Goal: Information Seeking & Learning: Compare options

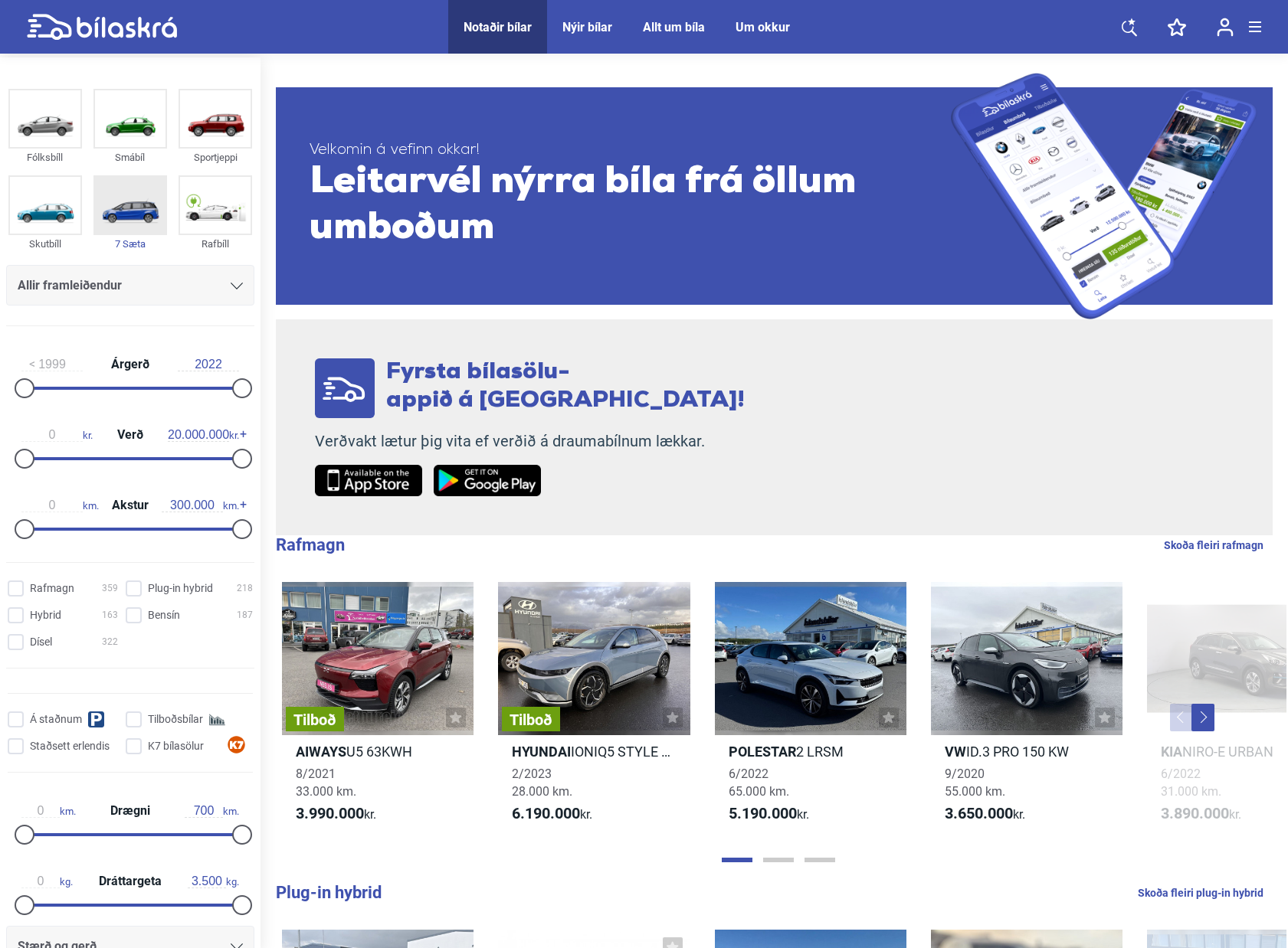
click at [126, 210] on img at bounding box center [131, 205] width 71 height 56
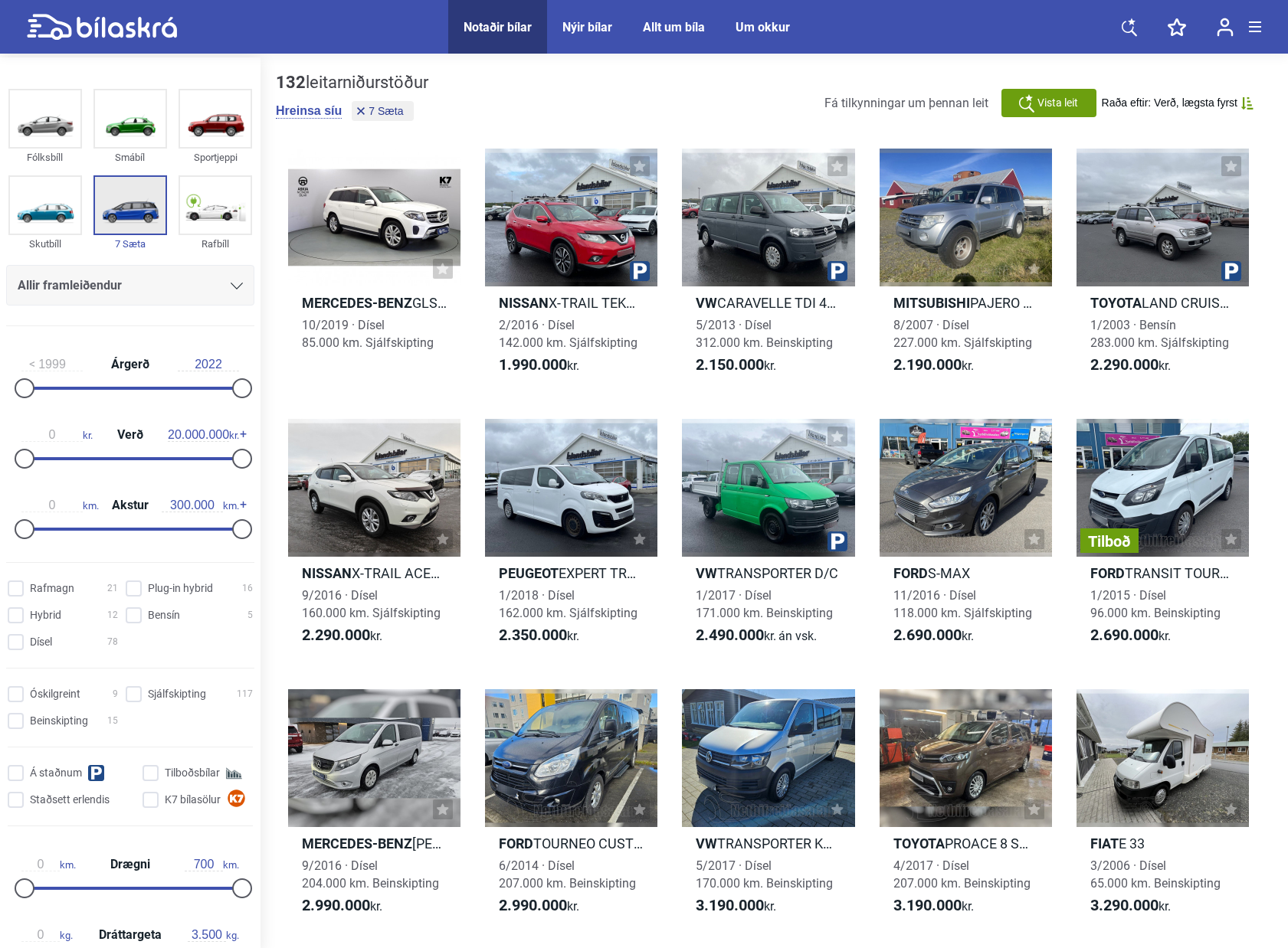
click at [131, 215] on img at bounding box center [131, 205] width 71 height 56
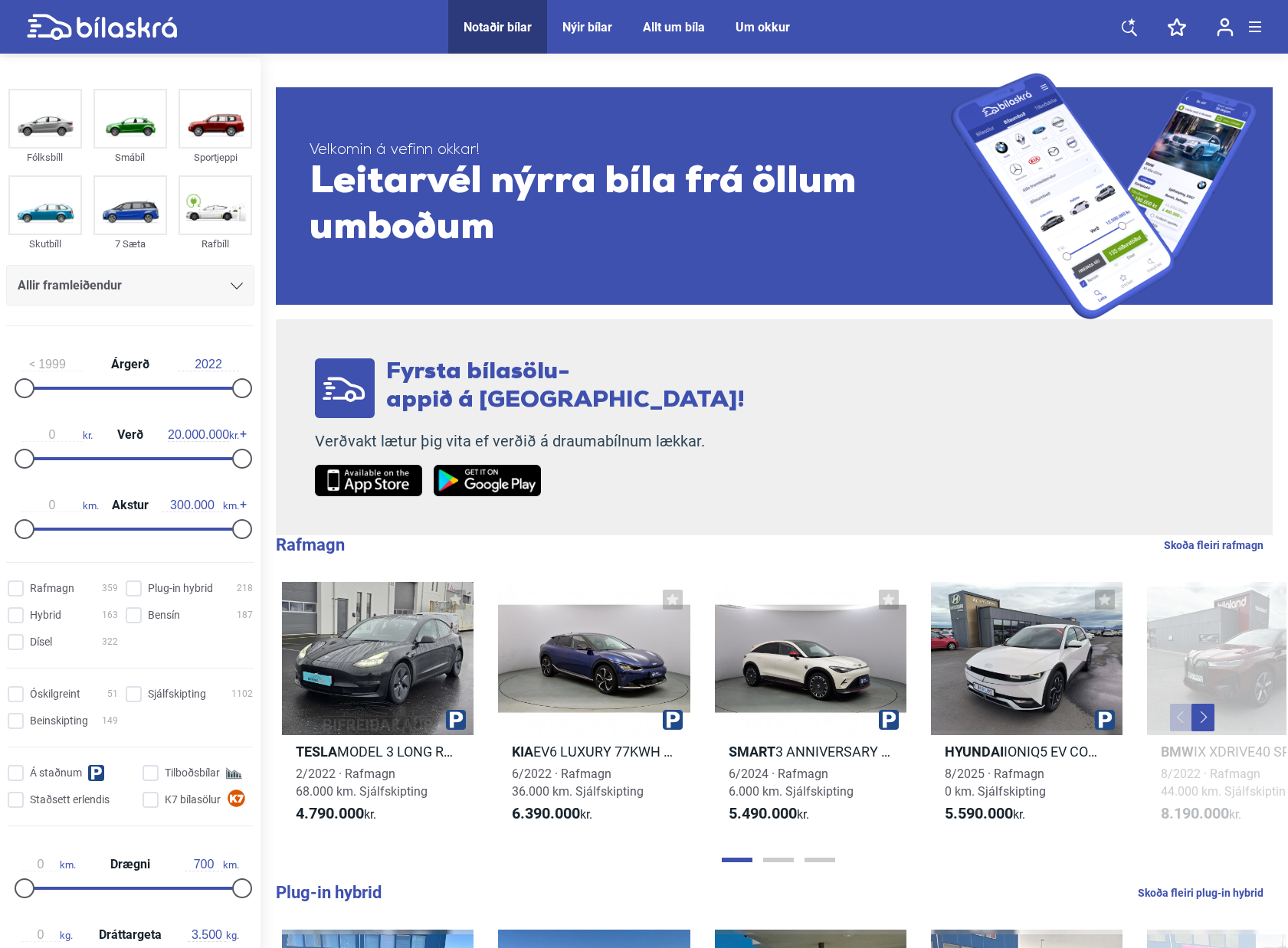
click at [129, 35] on icon at bounding box center [127, 26] width 101 height 20
click at [575, 26] on div "Nýir bílar" at bounding box center [588, 27] width 49 height 15
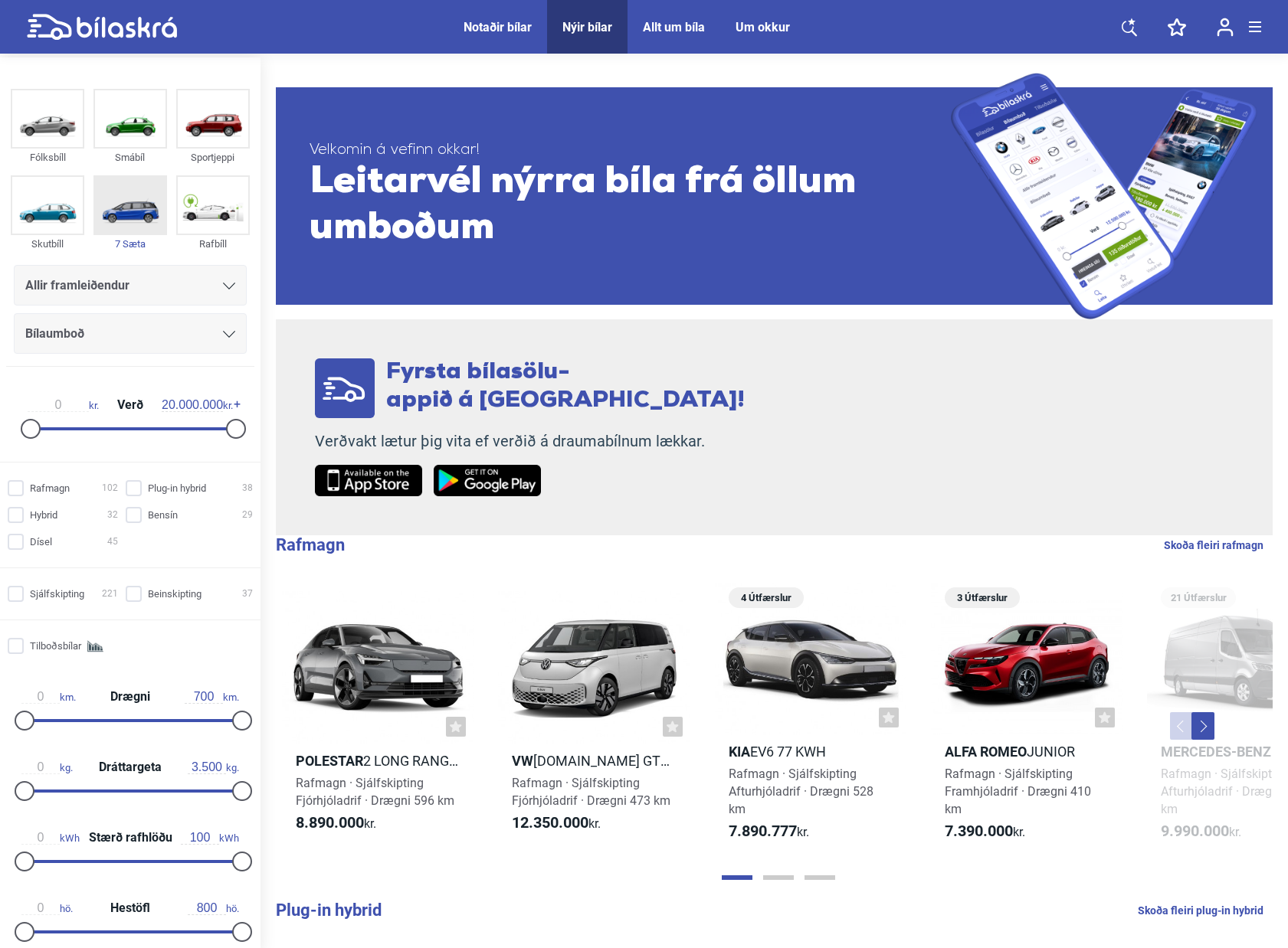
click at [122, 213] on img at bounding box center [131, 205] width 71 height 56
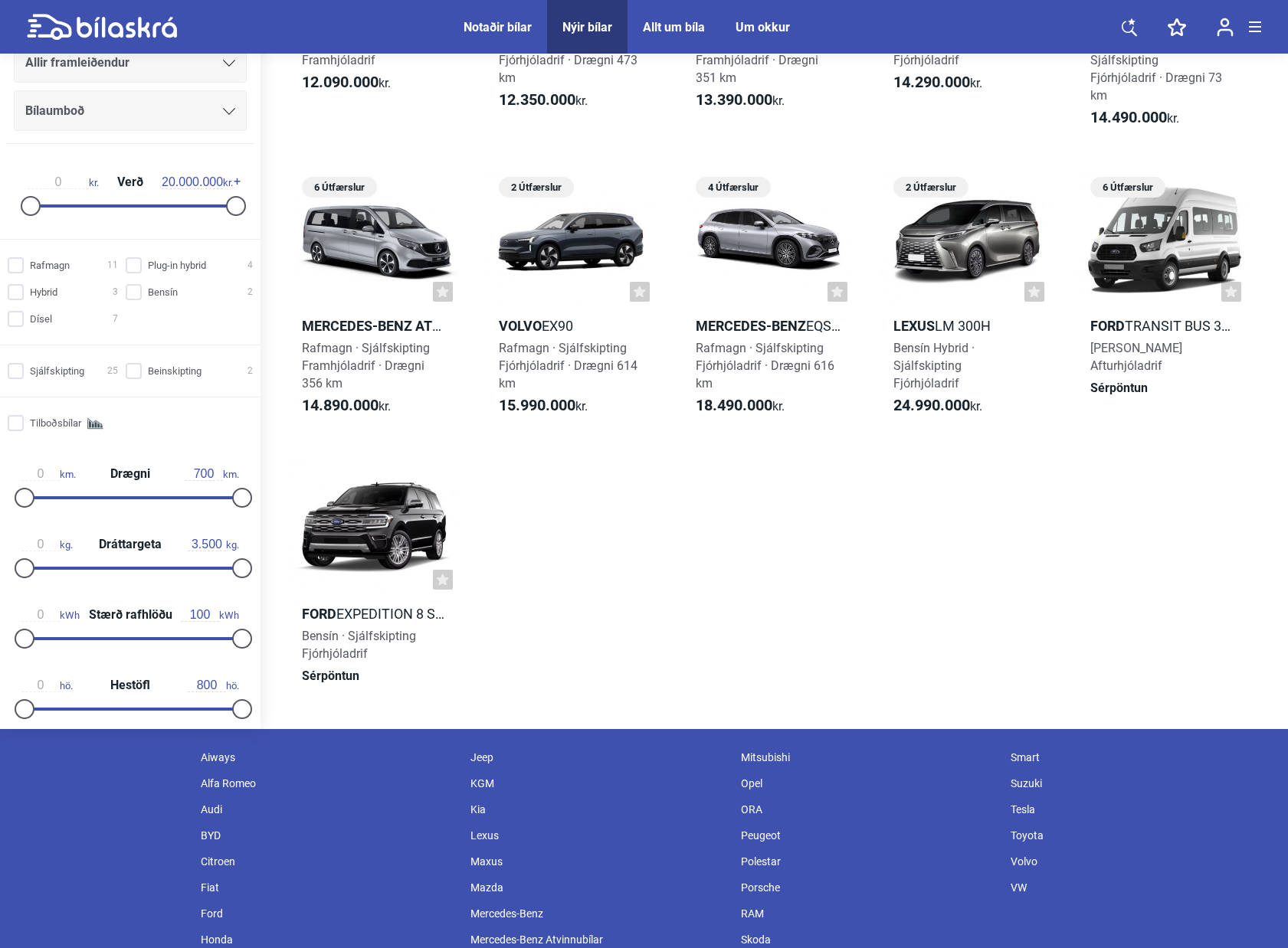
scroll to position [1049, 0]
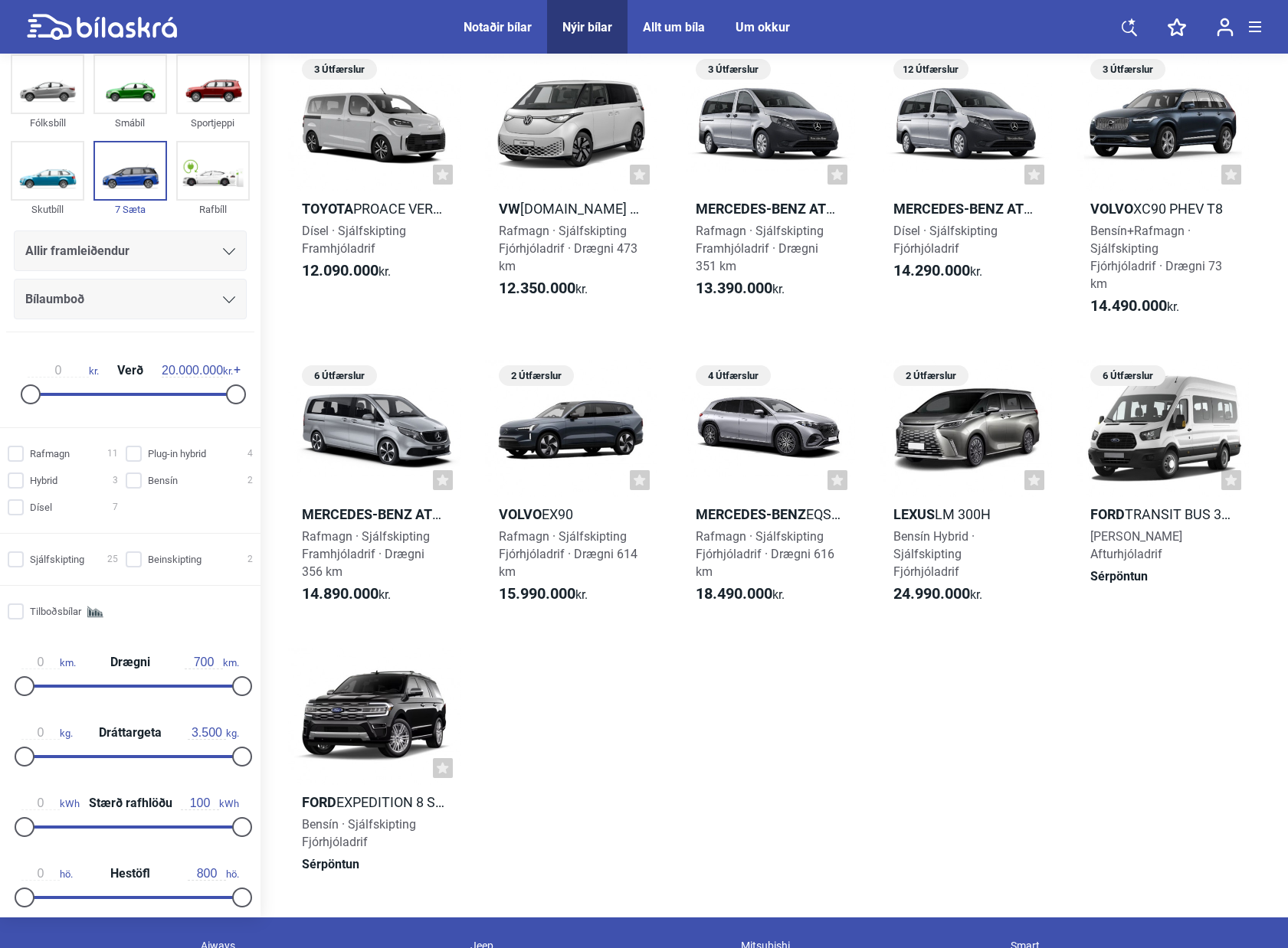
scroll to position [996, 0]
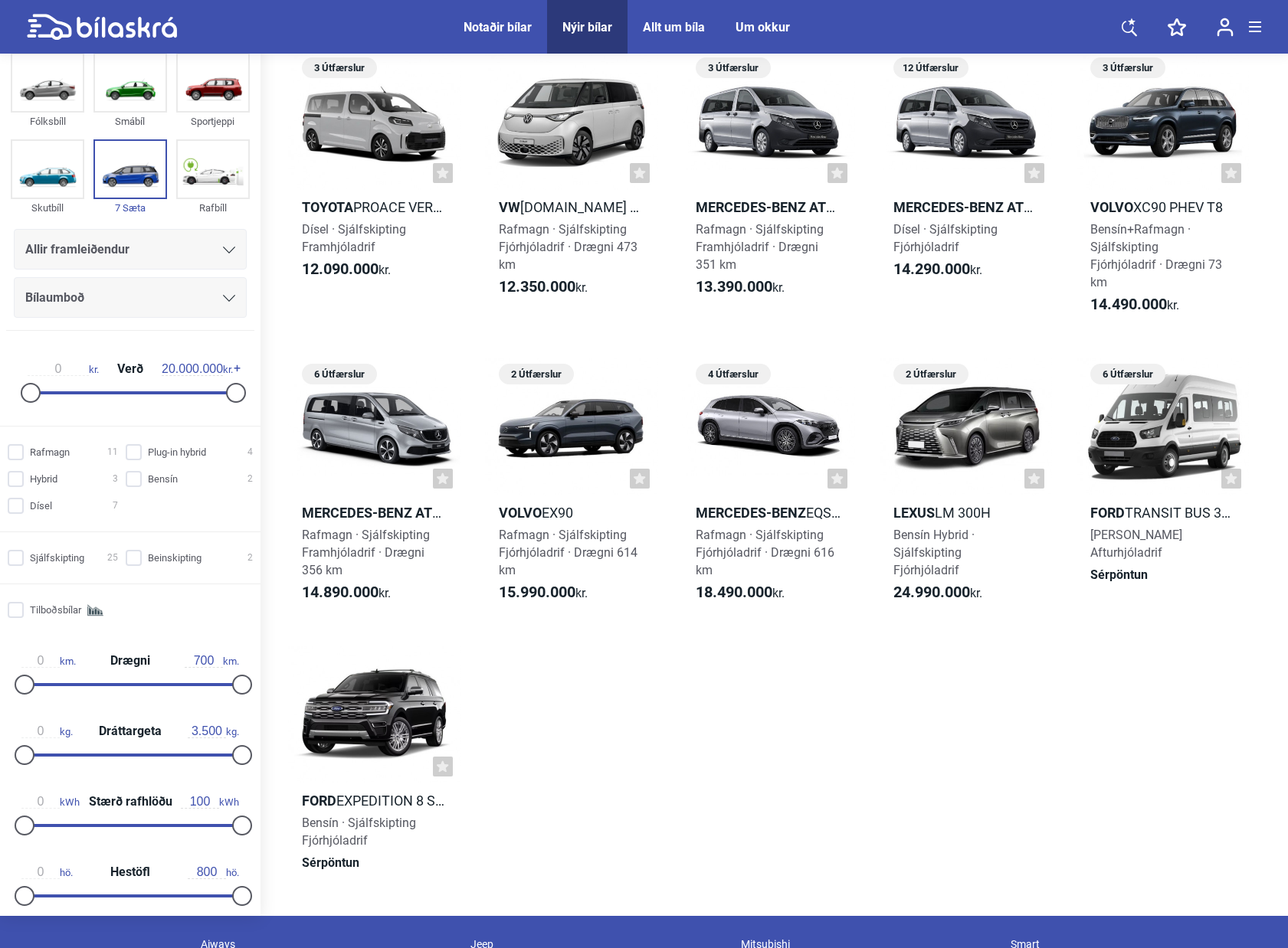
click at [843, 735] on div "Toyota á [GEOGRAPHIC_DATA] Toyota Proace City Verso Langur Dísel · Beinskipting…" at bounding box center [775, 19] width 997 height 1764
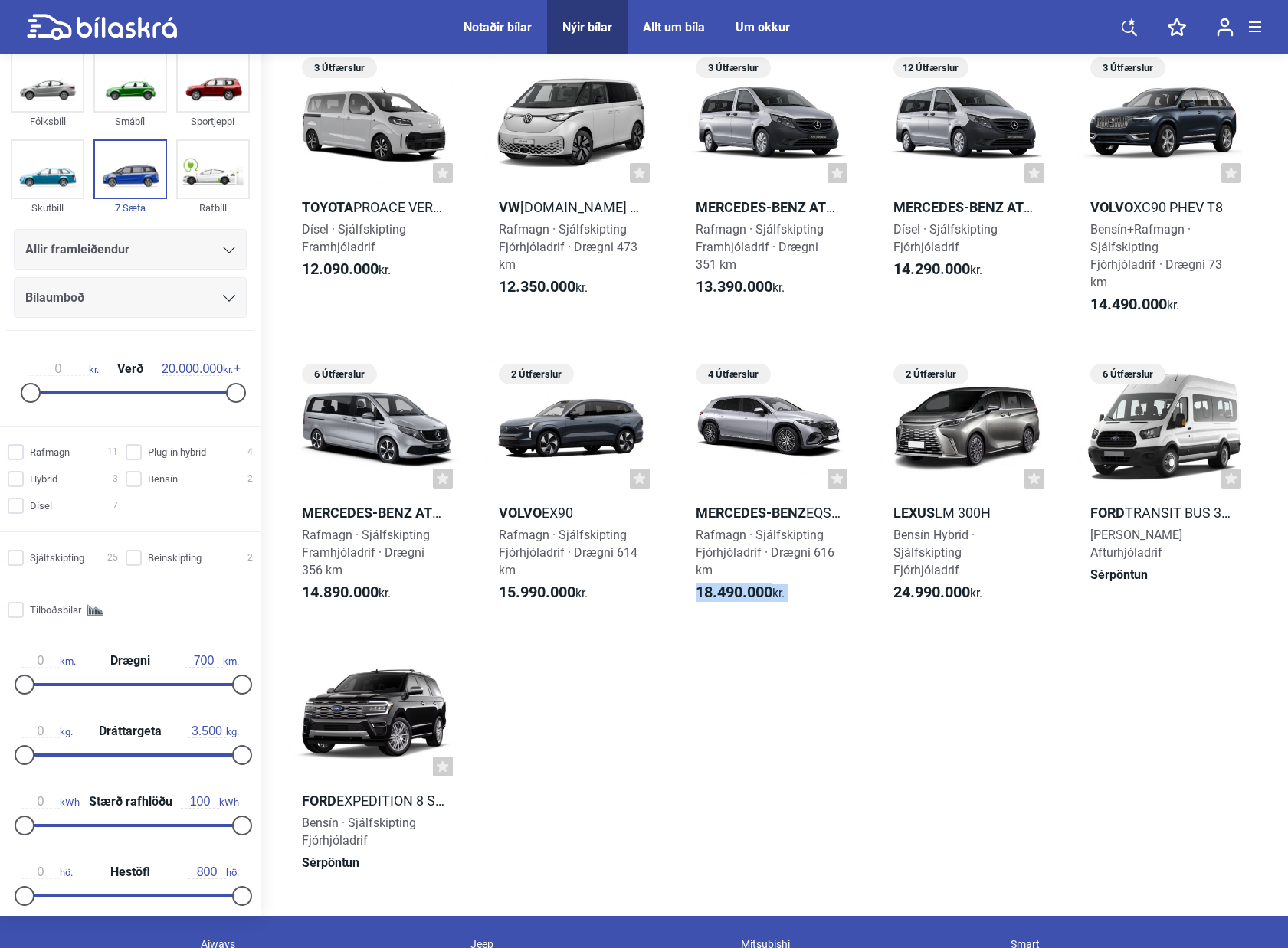
click at [843, 735] on div "Toyota á [GEOGRAPHIC_DATA] Toyota Proace City Verso Langur Dísel · Beinskipting…" at bounding box center [775, 19] width 997 height 1764
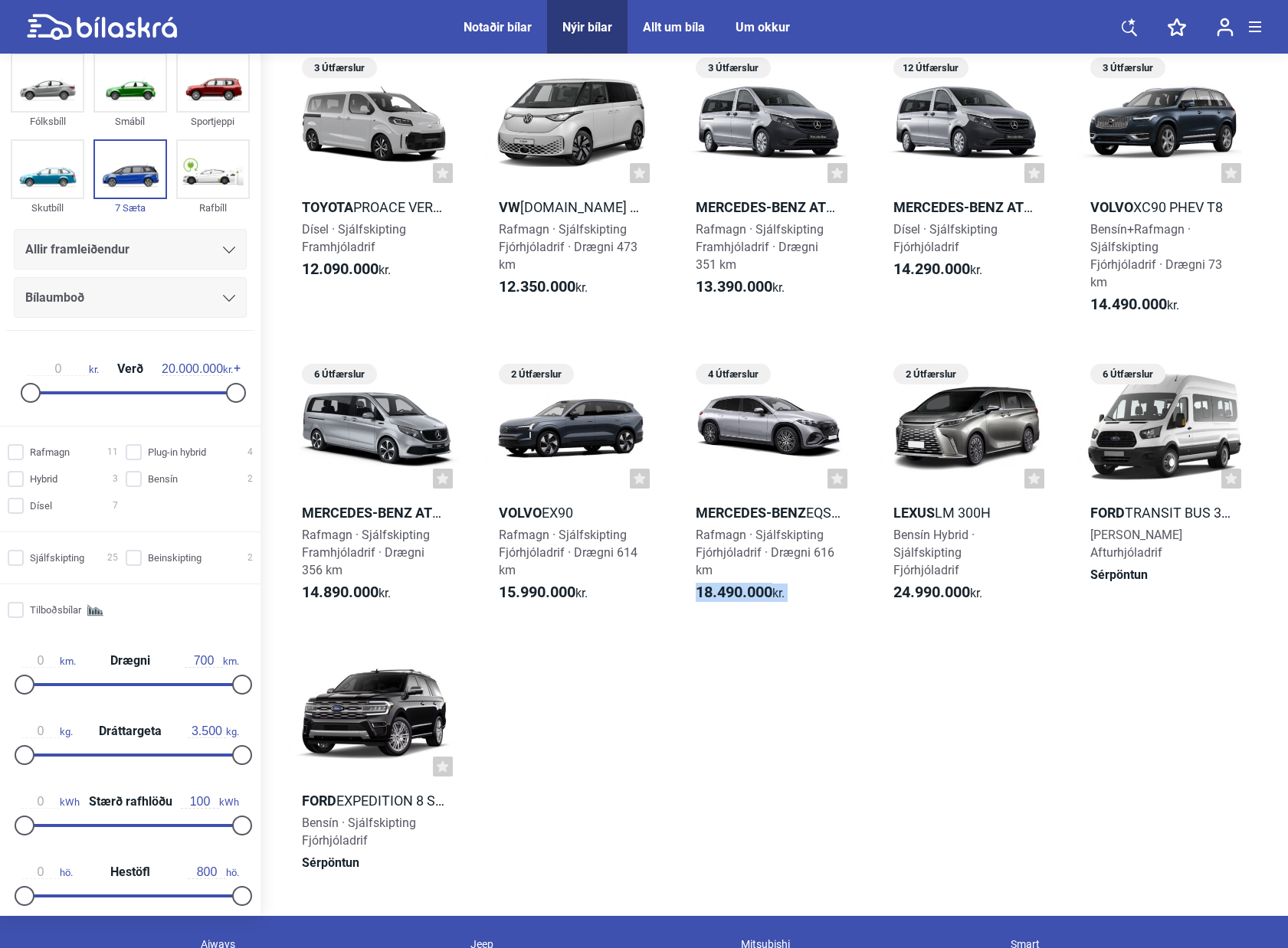
click at [843, 735] on div "Toyota á [GEOGRAPHIC_DATA] Toyota Proace City Verso Langur Dísel · Beinskipting…" at bounding box center [775, 19] width 997 height 1764
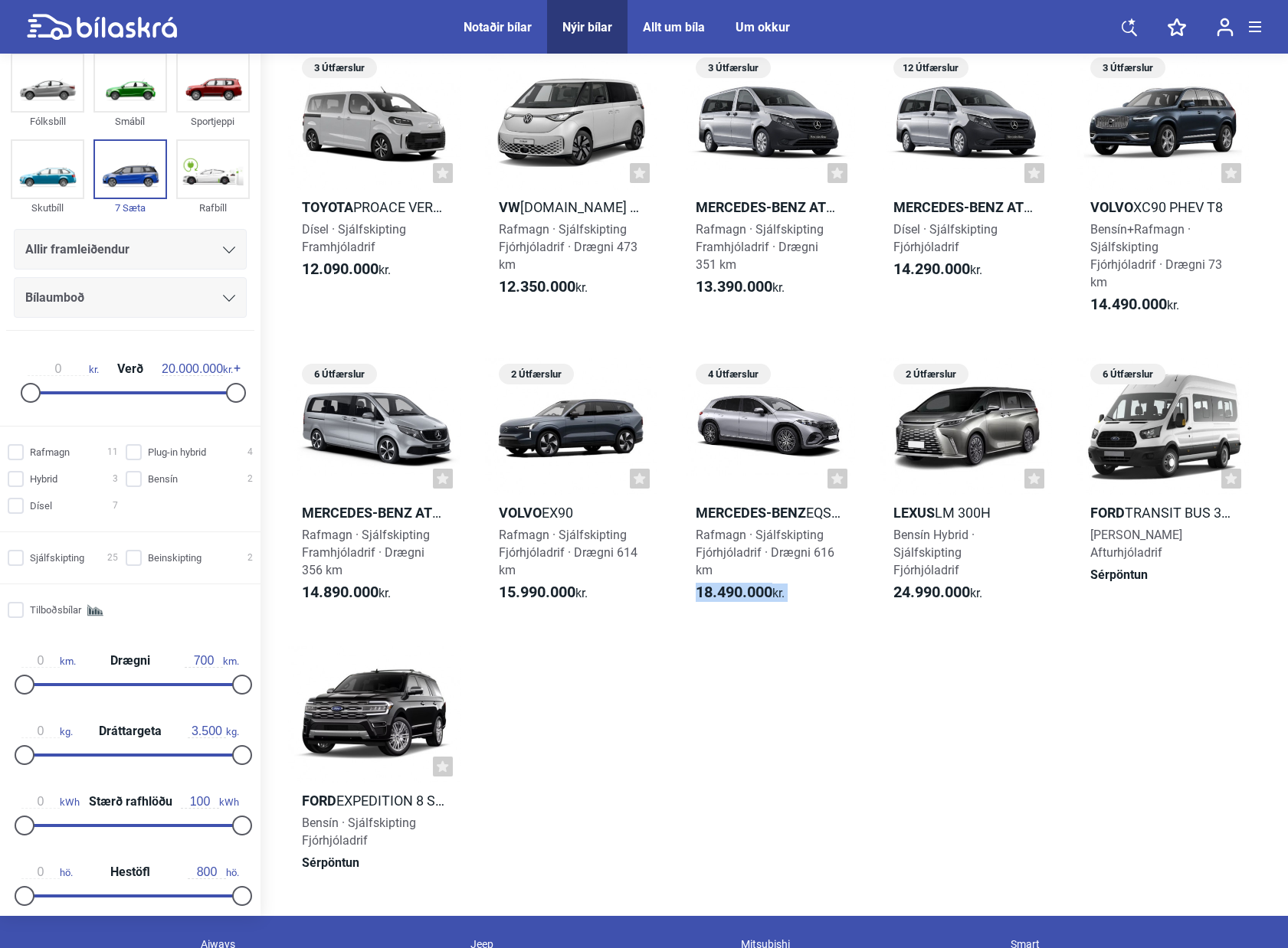
click at [843, 735] on div "Toyota á [GEOGRAPHIC_DATA] Toyota Proace City Verso Langur Dísel · Beinskipting…" at bounding box center [775, 19] width 997 height 1764
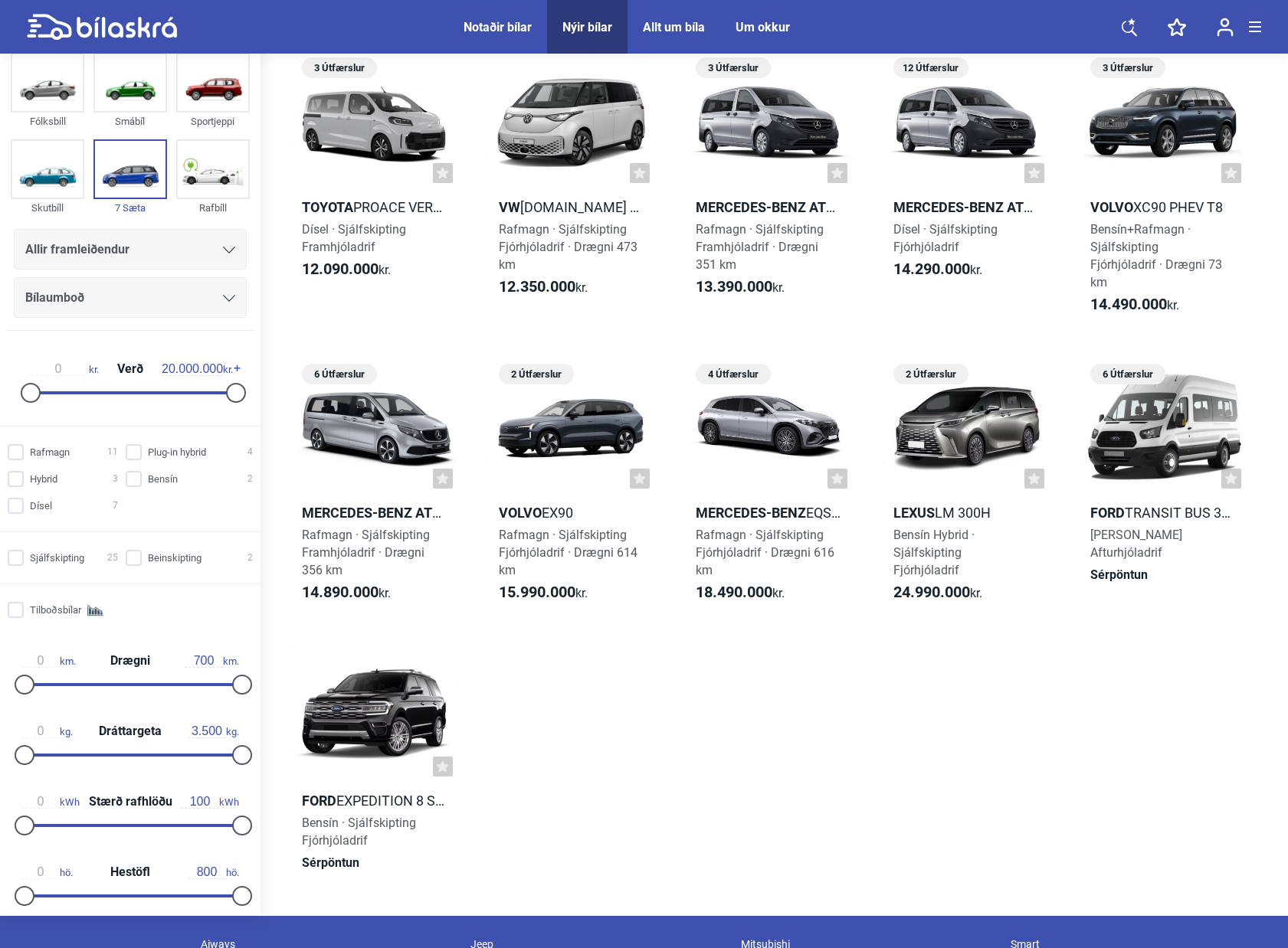
click at [843, 735] on div "Toyota á [GEOGRAPHIC_DATA] Toyota Proace City Verso Langur Dísel · Beinskipting…" at bounding box center [775, 19] width 997 height 1764
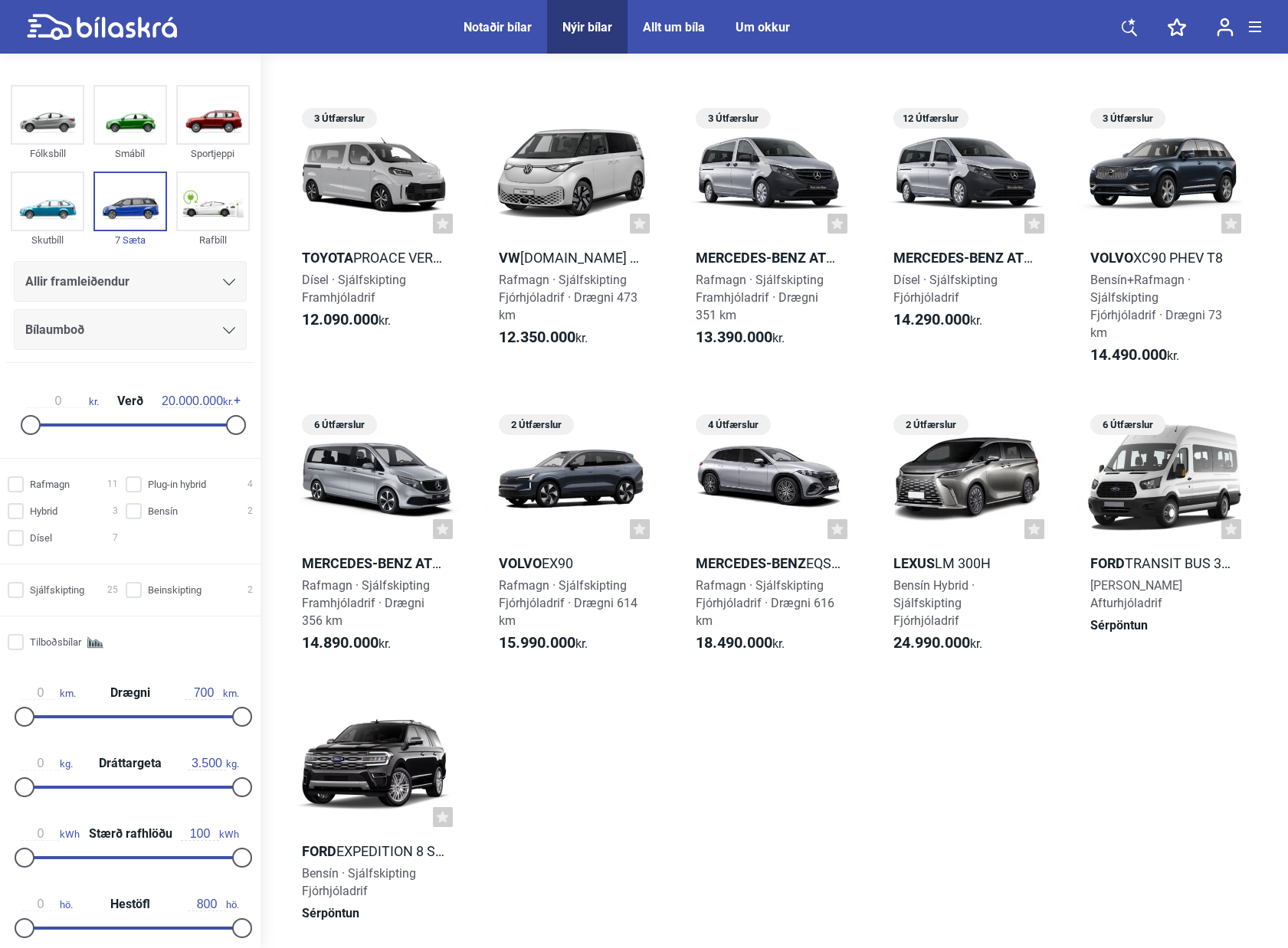
scroll to position [842, 0]
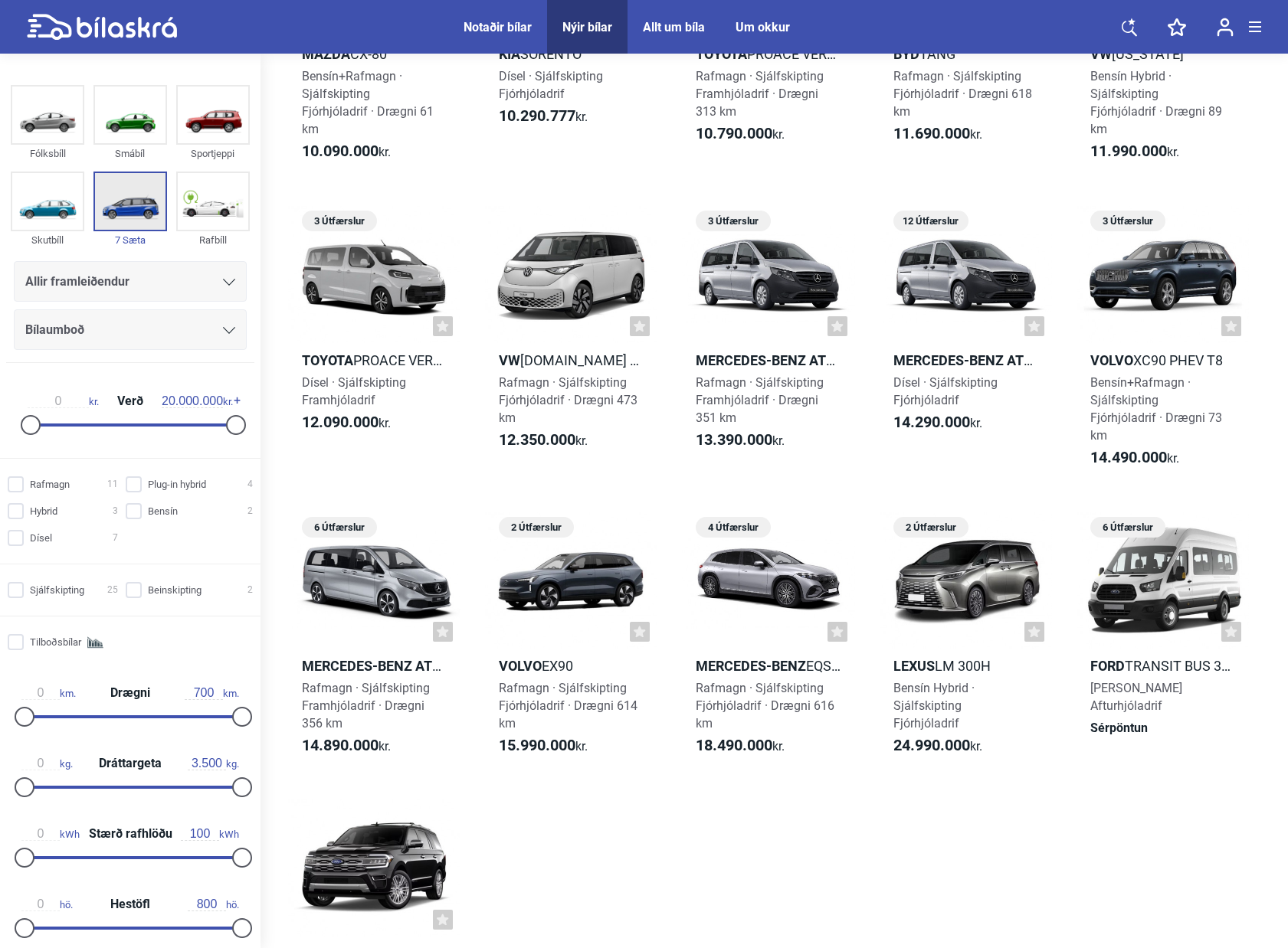
click at [131, 216] on img at bounding box center [131, 201] width 71 height 56
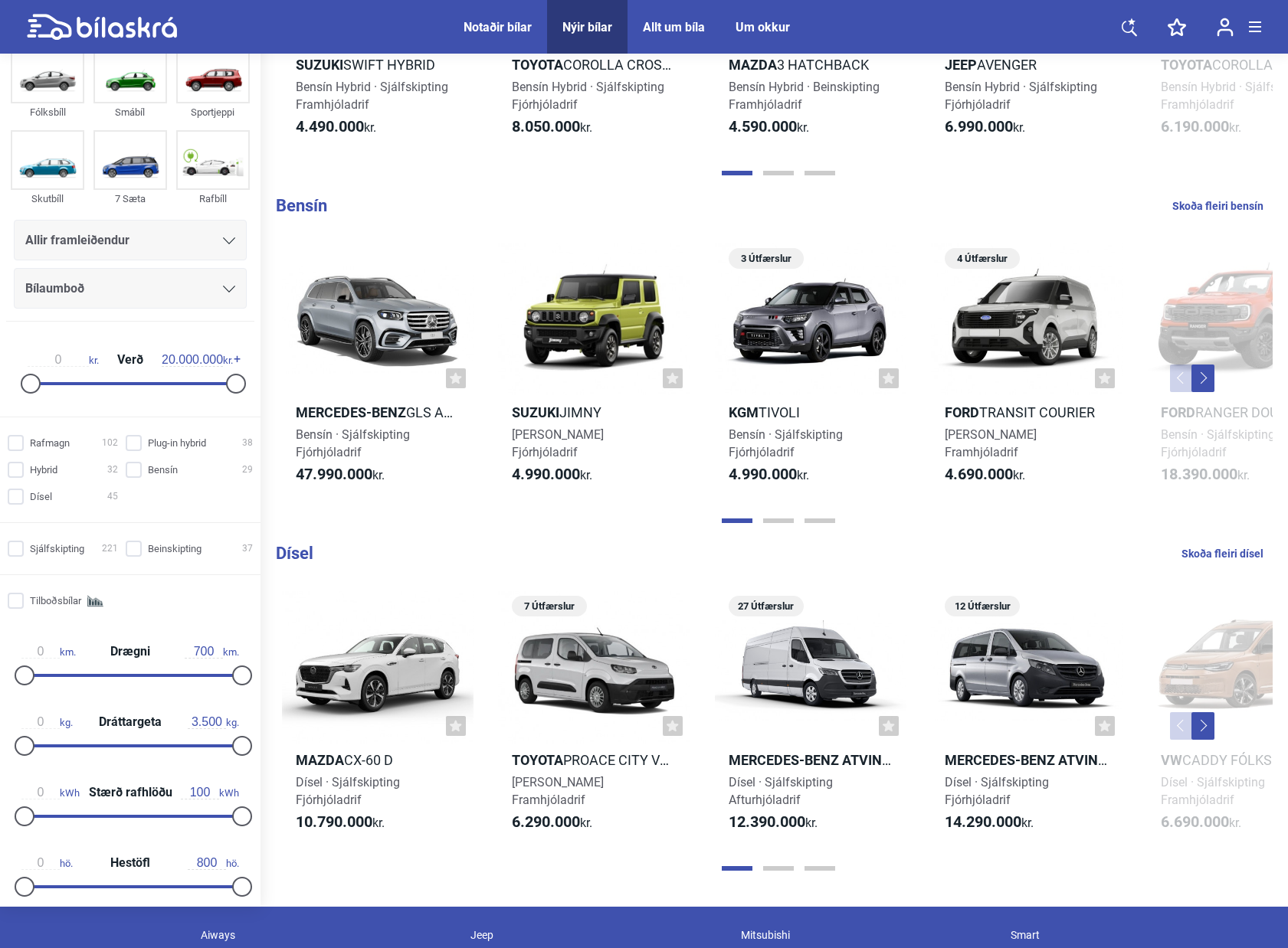
scroll to position [1404, 0]
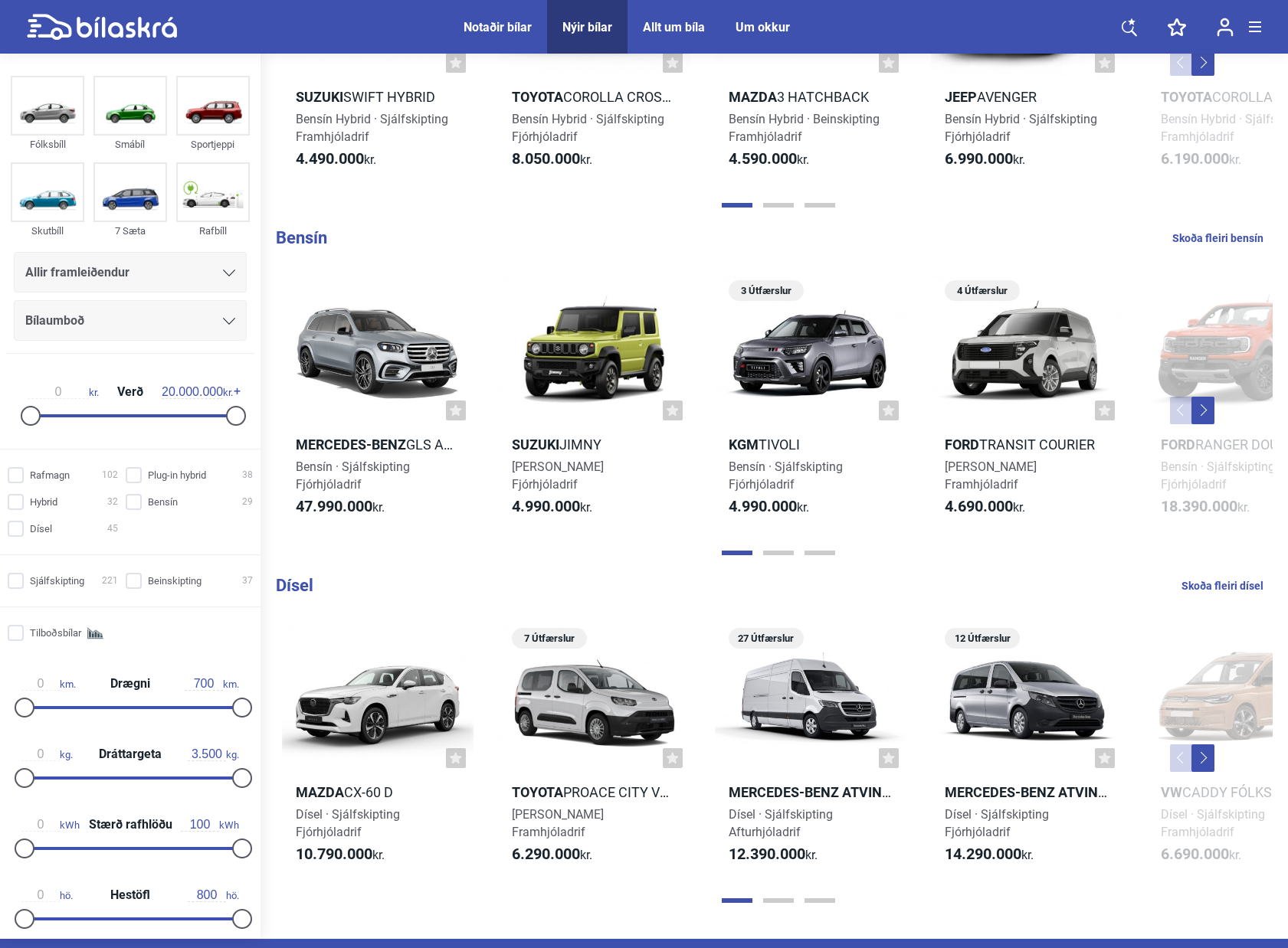
click at [299, 236] on b "Bensín" at bounding box center [302, 238] width 51 height 19
checkbox input "true"
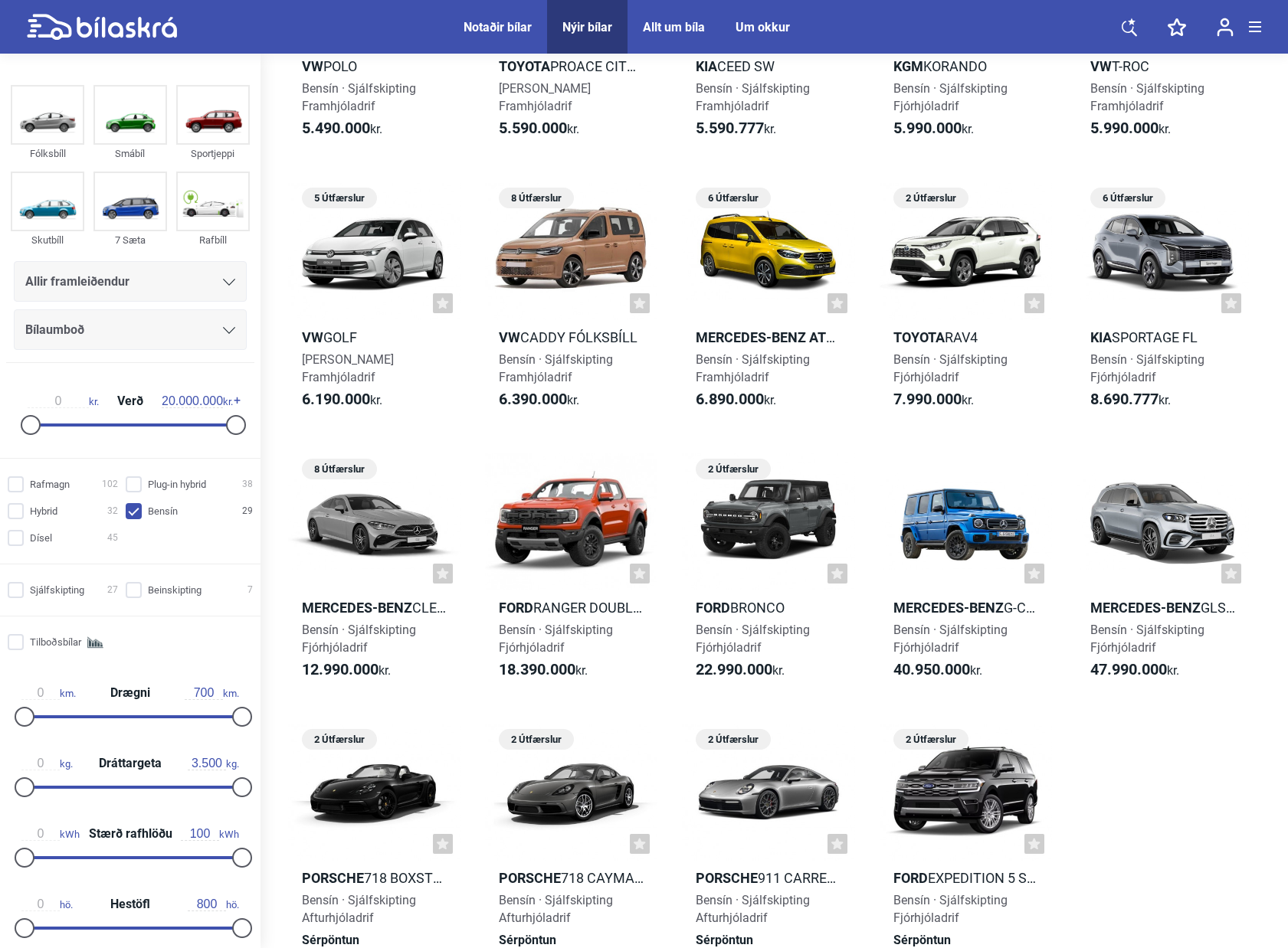
scroll to position [842, 0]
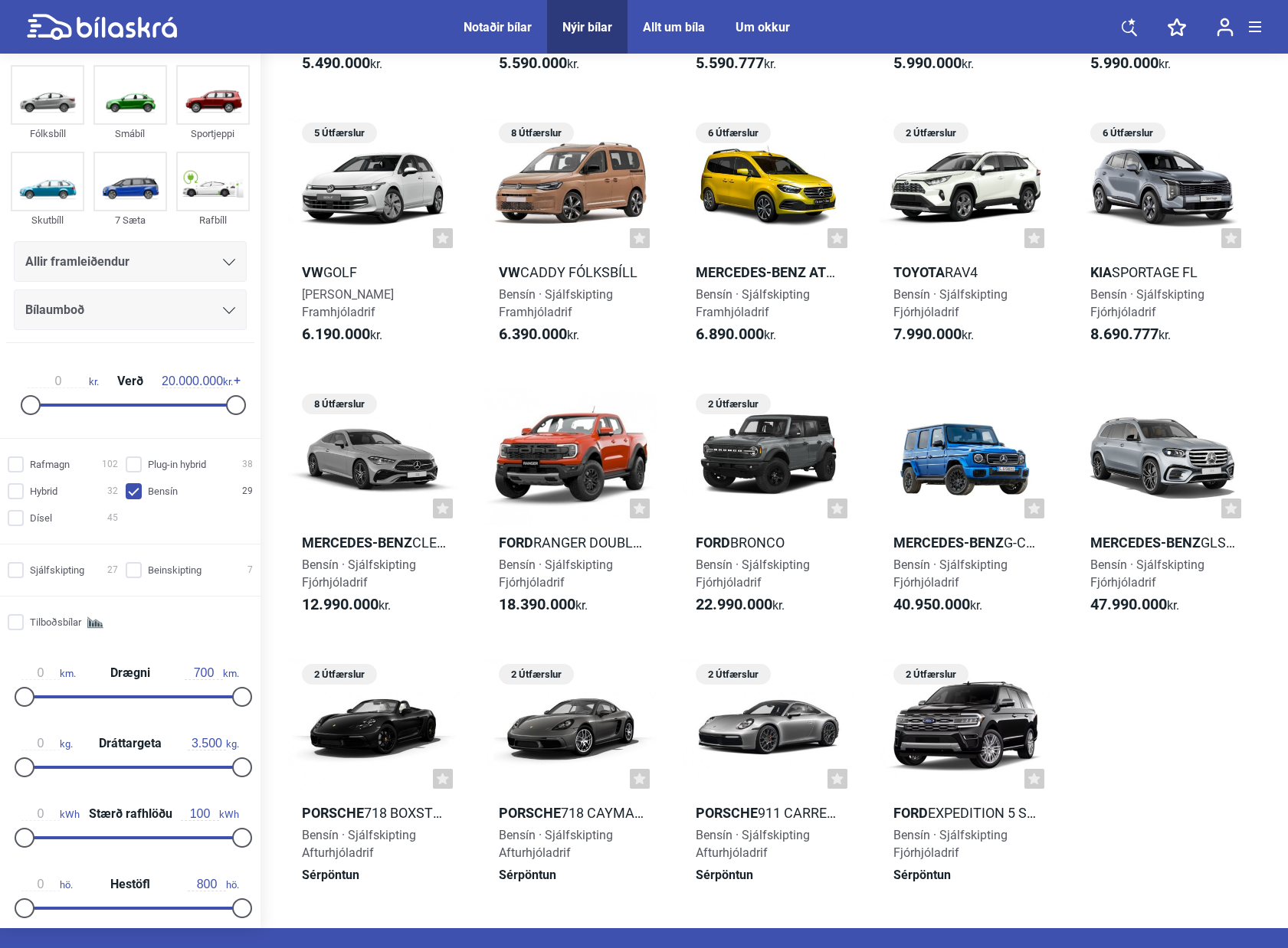
click at [1196, 842] on div "Toyota á [GEOGRAPHIC_DATA] 5 Útfærslur Toyota Aygo X Bensín · Beinskipting Fram…" at bounding box center [775, 102] width 997 height 1623
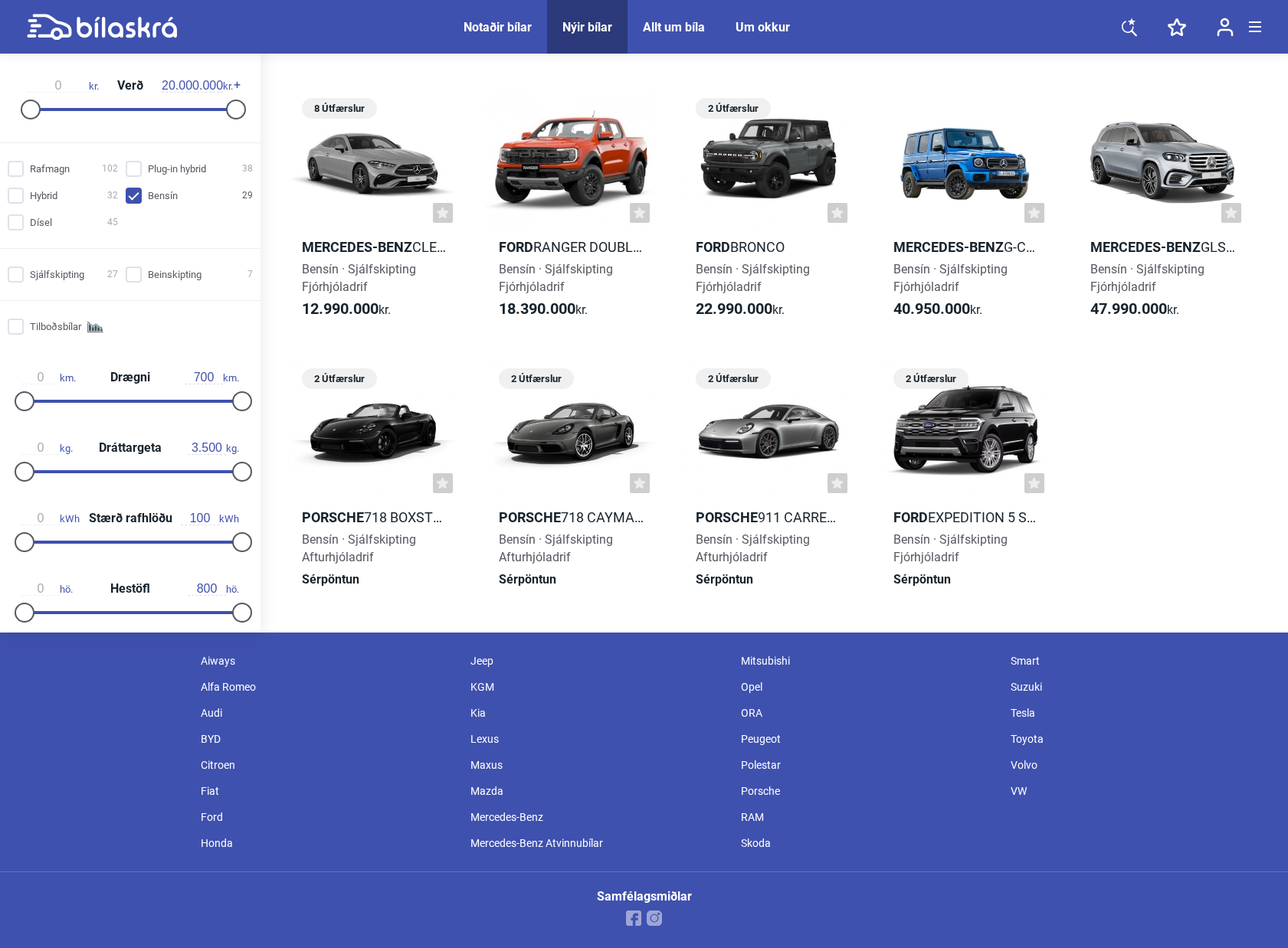
scroll to position [0, 0]
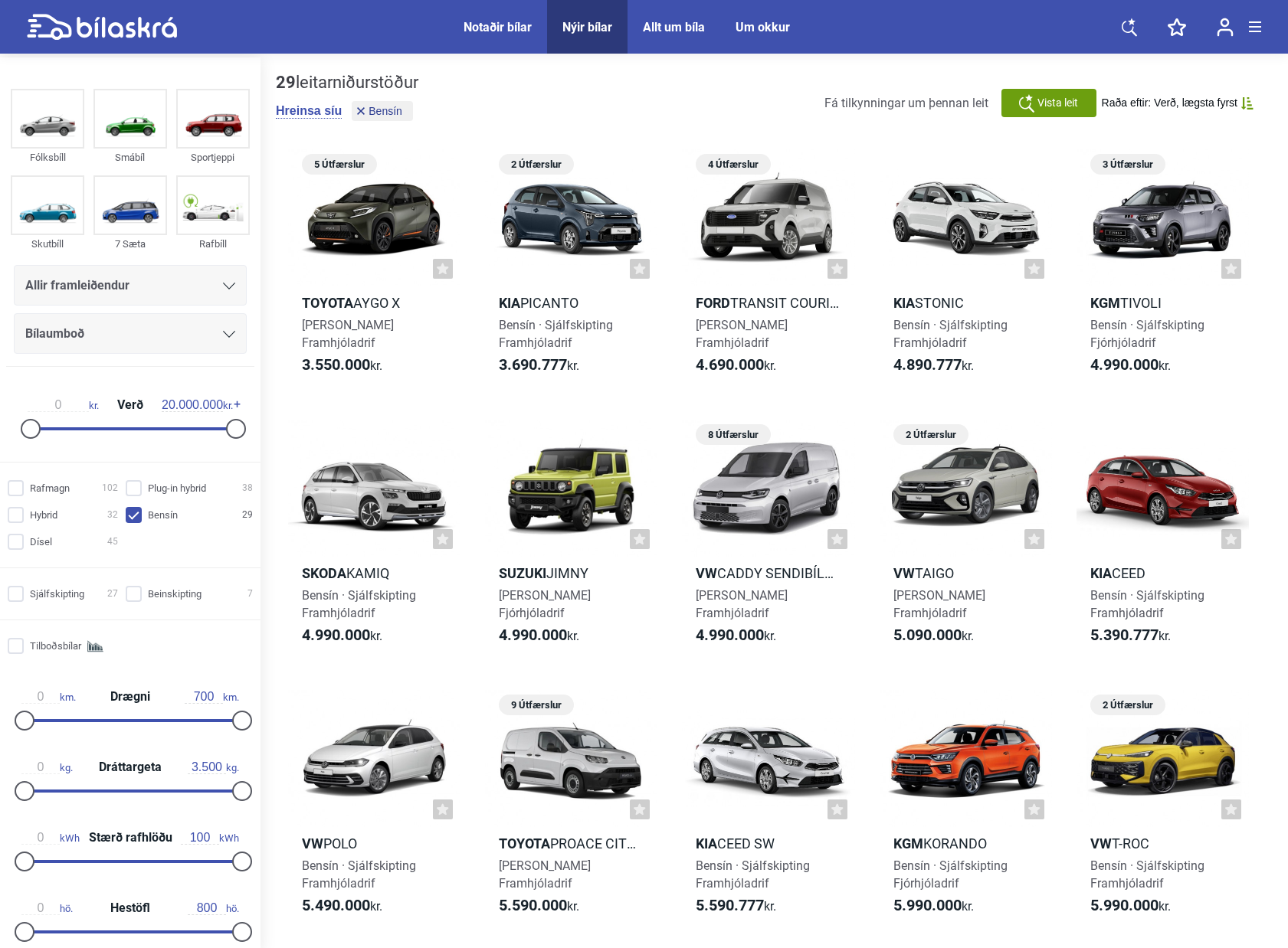
click at [184, 343] on div "Bílaumboð" at bounding box center [131, 334] width 210 height 21
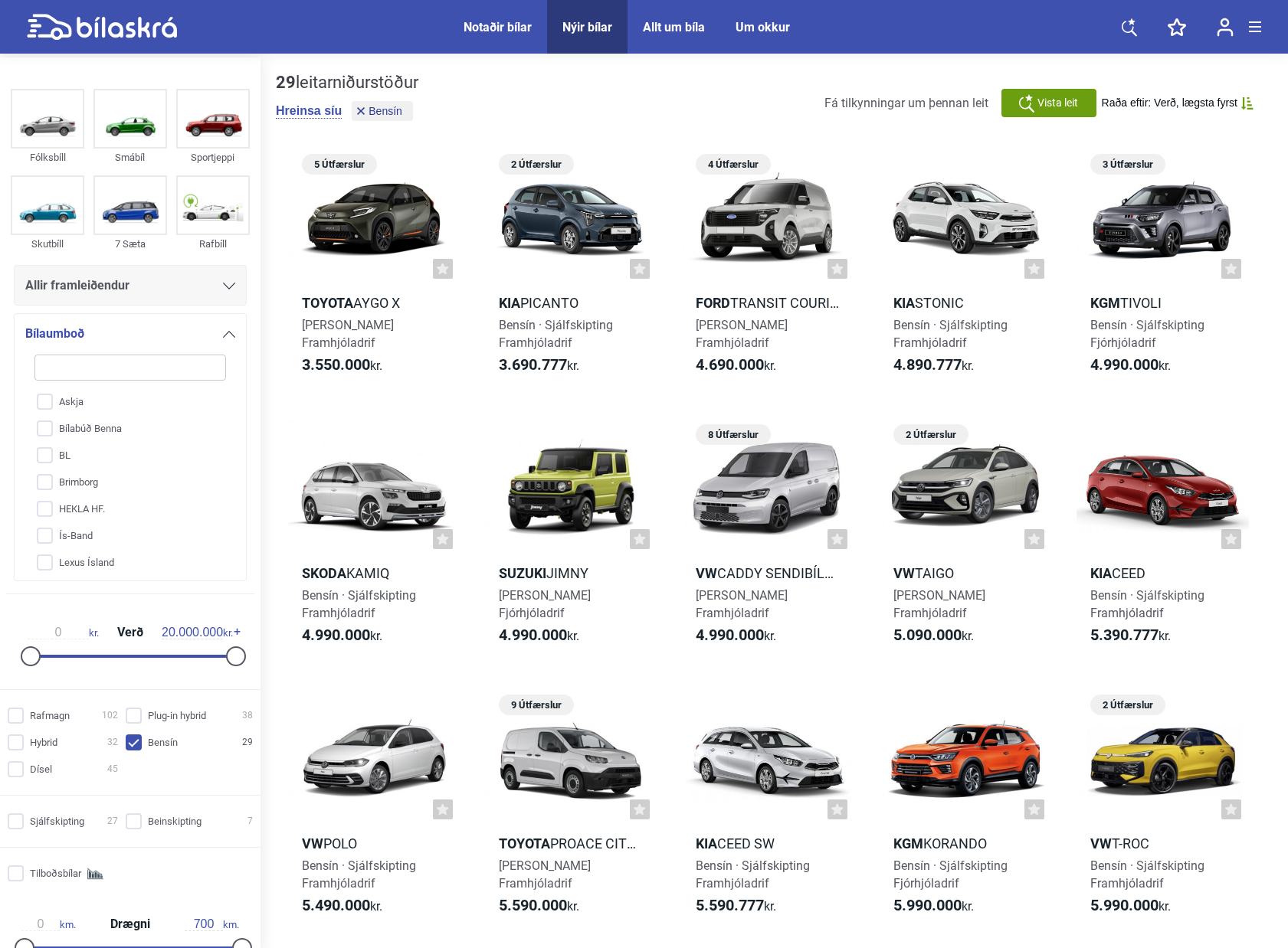
click at [184, 343] on div "Bílaumboð" at bounding box center [131, 334] width 210 height 21
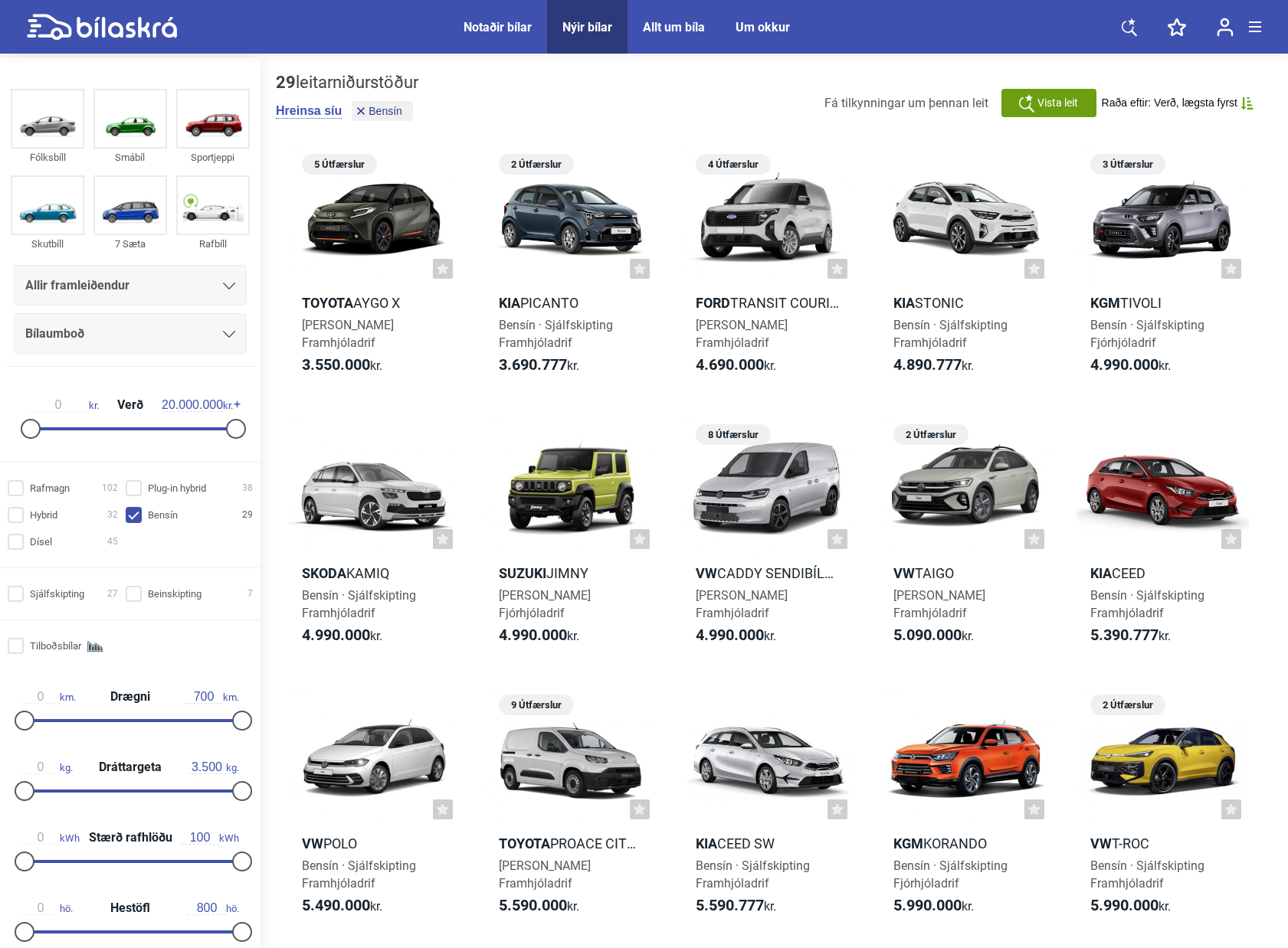
click at [154, 265] on div "Allir framleiðendur" at bounding box center [131, 286] width 233 height 41
click at [157, 277] on div "Allir framleiðendur" at bounding box center [131, 286] width 210 height 21
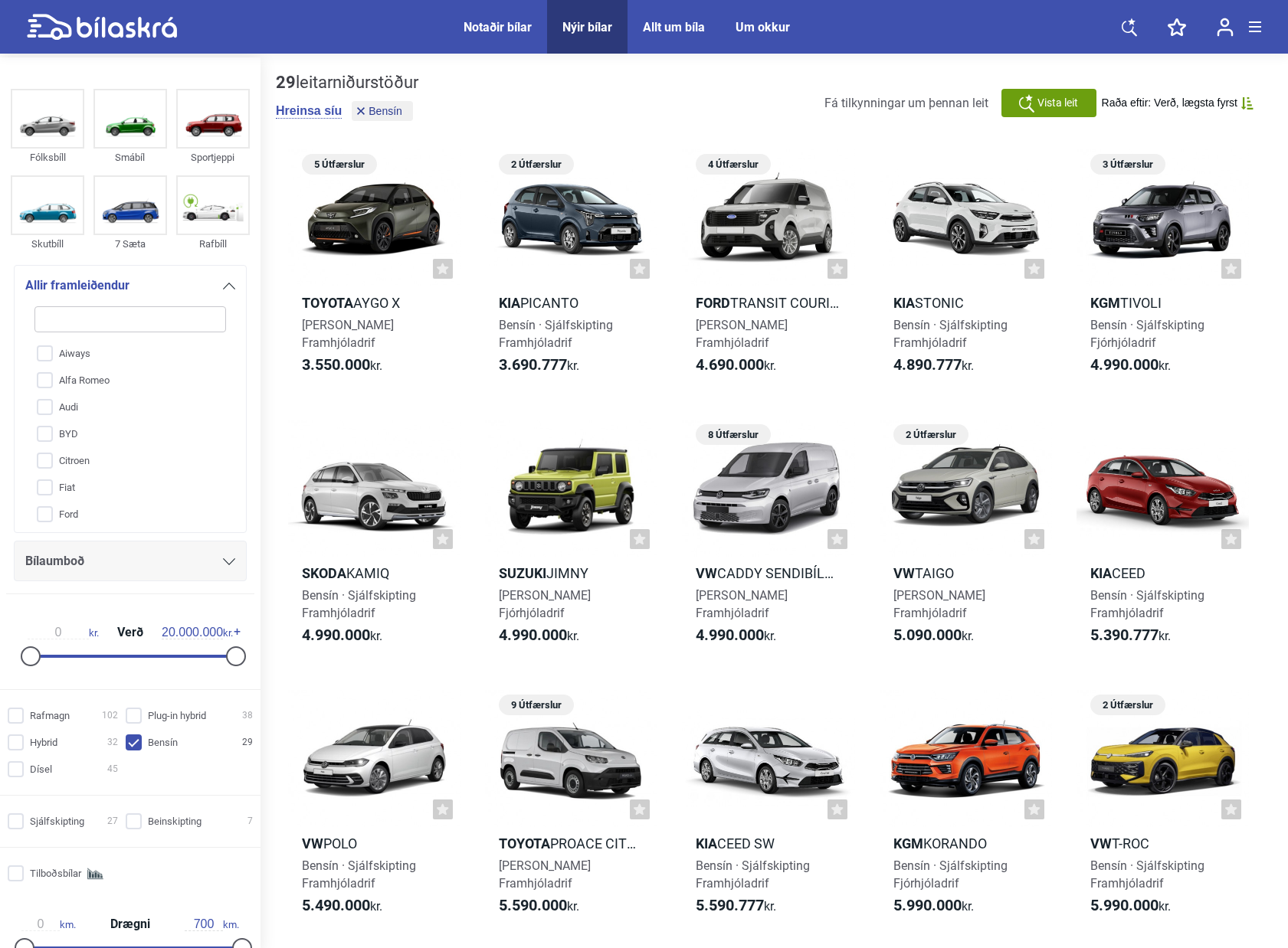
click at [213, 287] on div "Allir framleiðendur" at bounding box center [131, 286] width 210 height 21
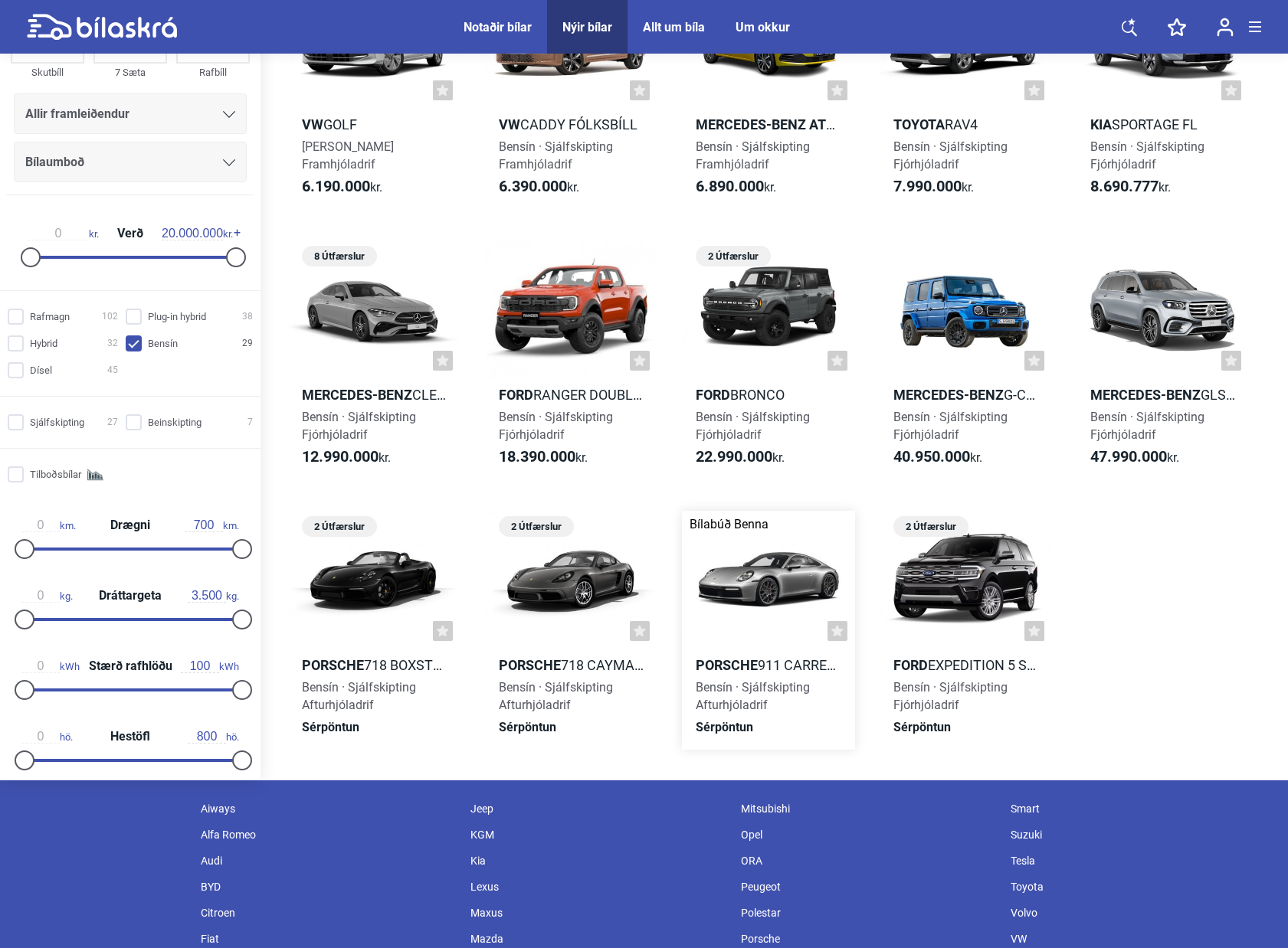
scroll to position [996, 0]
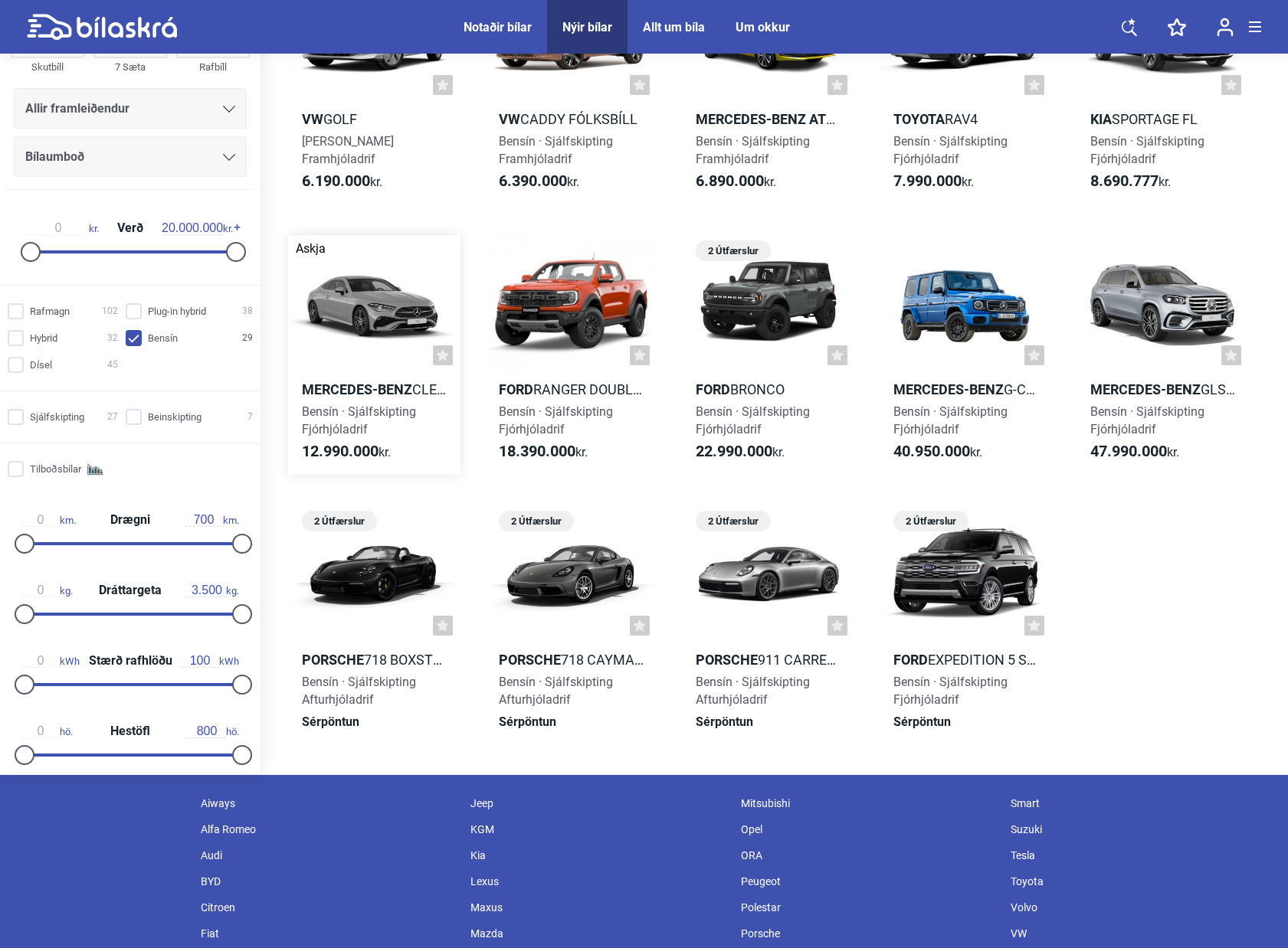
drag, startPoint x: 1176, startPoint y: 758, endPoint x: 431, endPoint y: 280, distance: 885.2
drag, startPoint x: 1155, startPoint y: 668, endPoint x: 734, endPoint y: 280, distance: 572.5
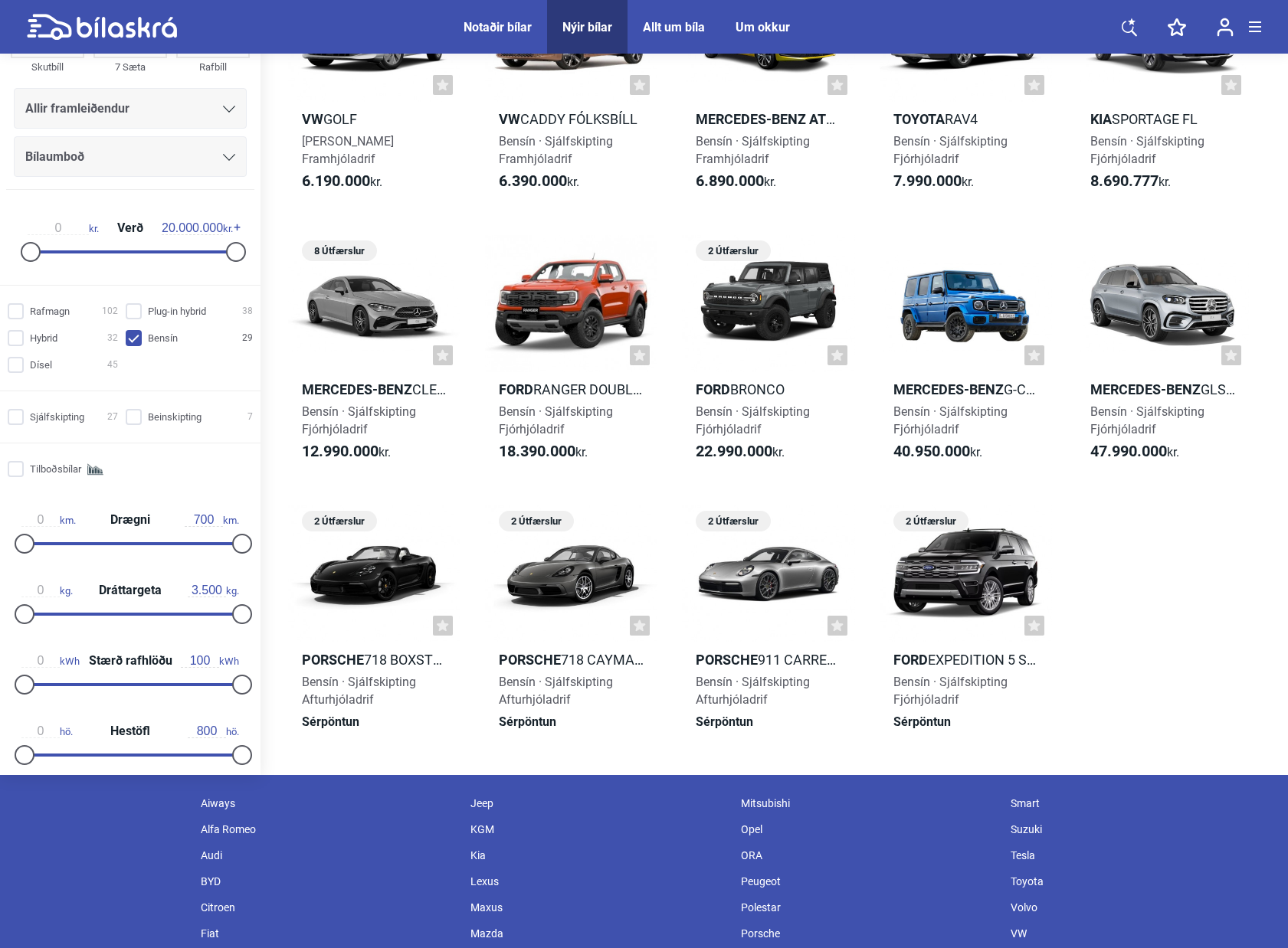
click at [1105, 661] on div "Load More" at bounding box center [1097, 625] width 66 height 270
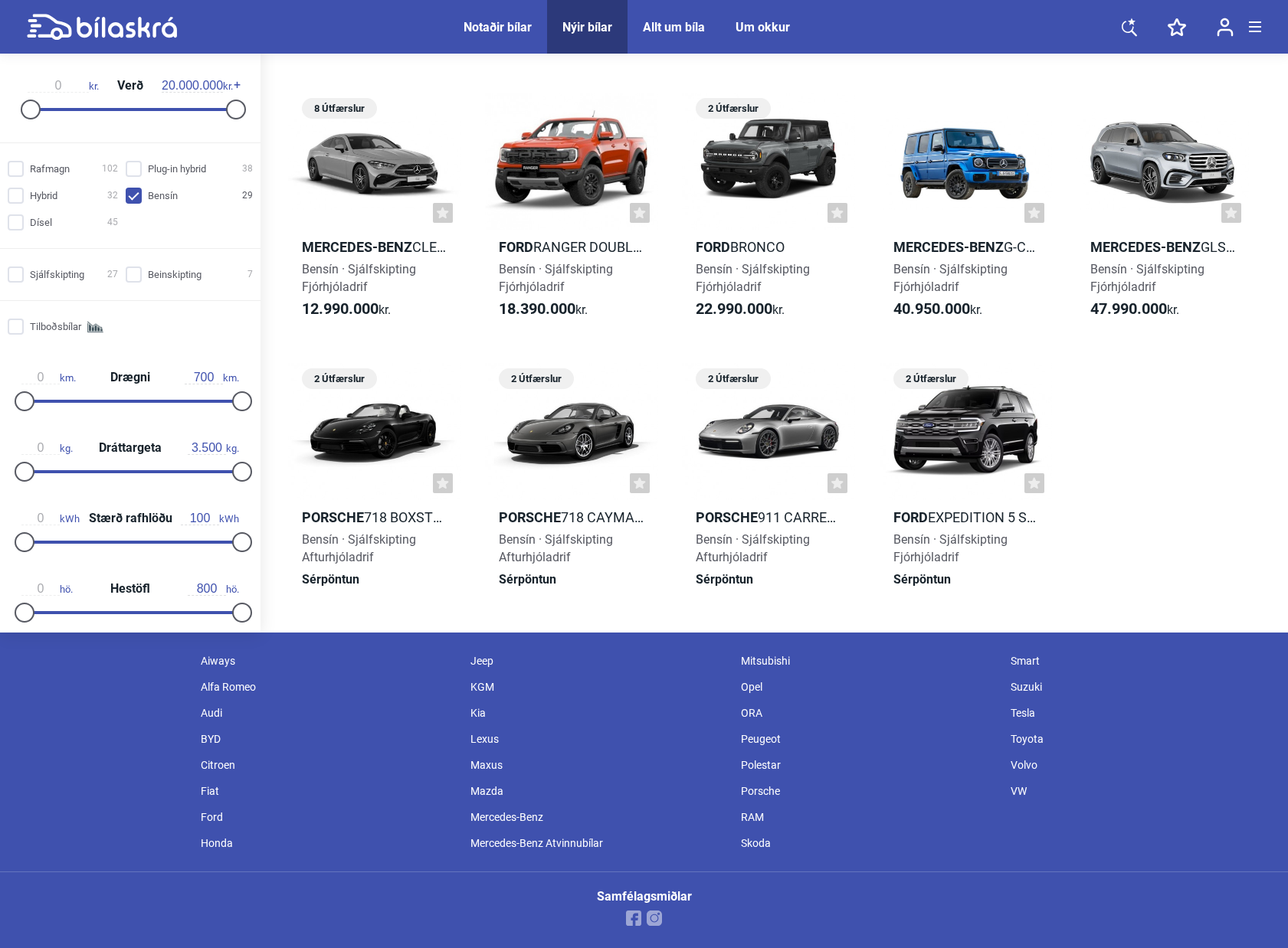
scroll to position [0, 0]
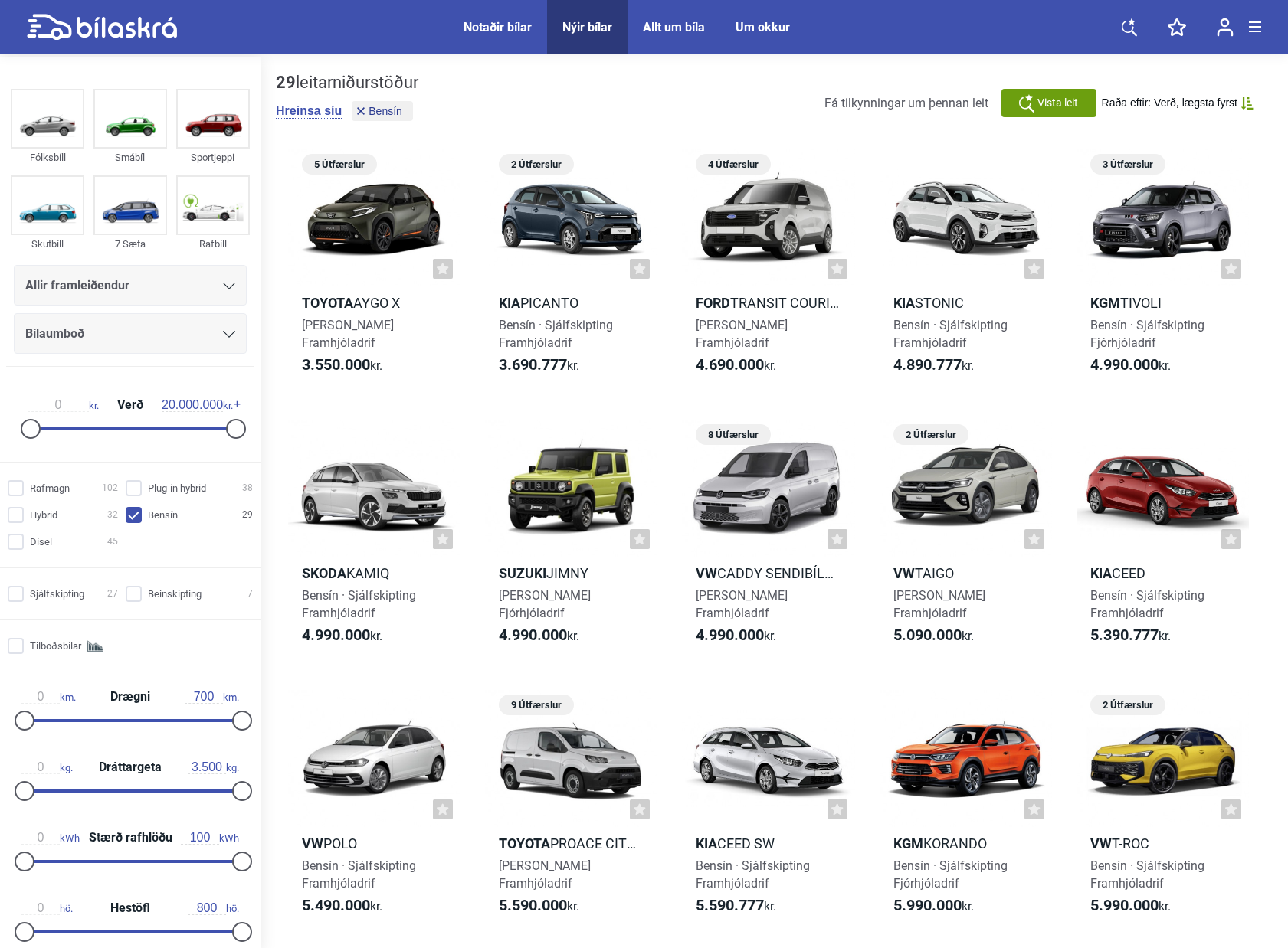
drag, startPoint x: 1116, startPoint y: 576, endPoint x: 6, endPoint y: -105, distance: 1302.3
click at [326, 43] on div "Notaðir bílar Nýir bílar Allt um bíla Um okkur Notaðir bílar Nýir bílar Allt um…" at bounding box center [643, 26] width 1234 height 54
click at [336, 79] on div "29 leitarniðurstöður" at bounding box center [348, 83] width 143 height 20
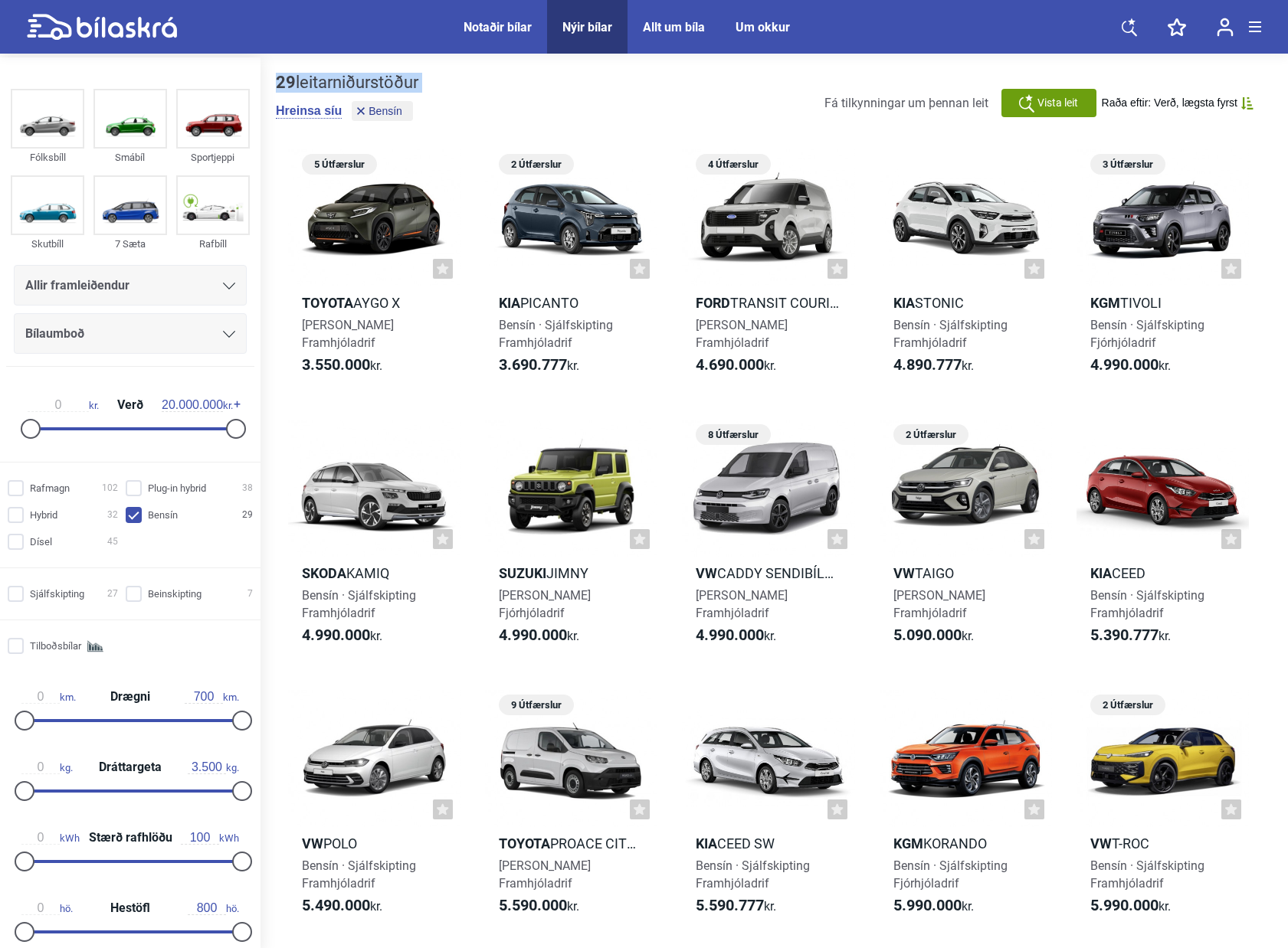
click at [336, 79] on div "29 leitarniðurstöður" at bounding box center [348, 83] width 143 height 20
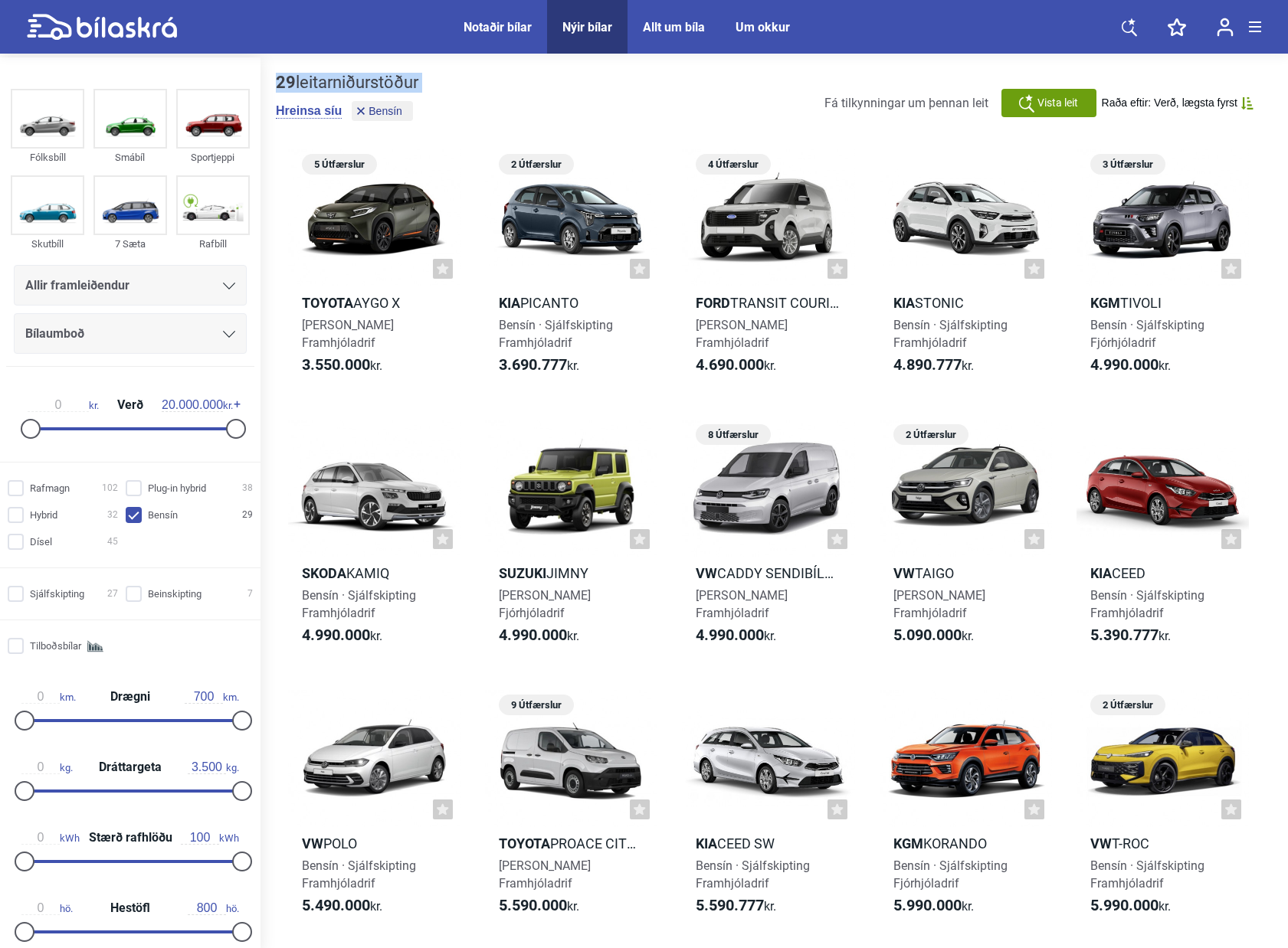
click at [336, 79] on div "29 leitarniðurstöður" at bounding box center [348, 83] width 143 height 20
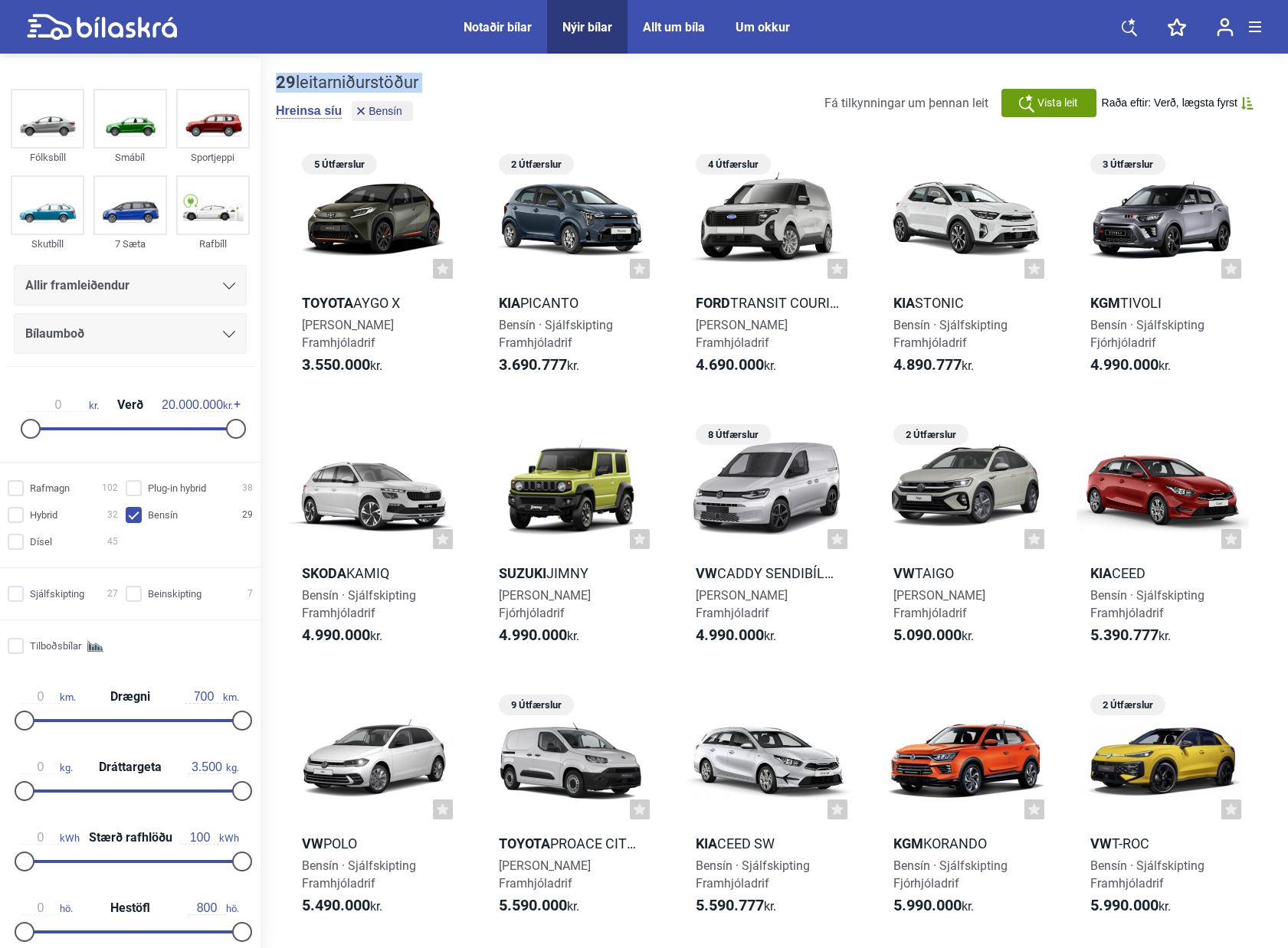
click at [336, 79] on div "29 leitarniðurstöður" at bounding box center [348, 83] width 143 height 20
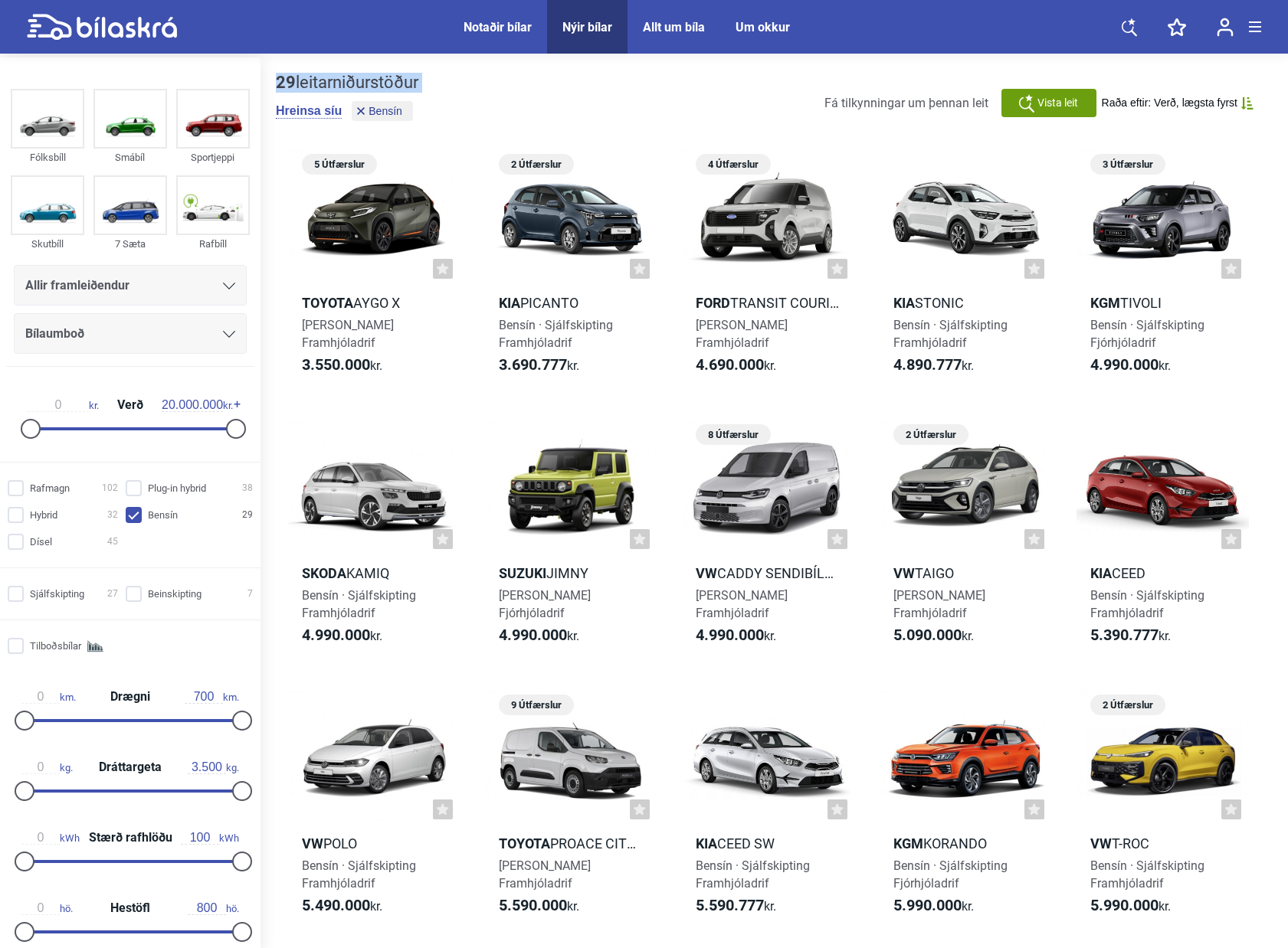
click at [336, 79] on div "29 leitarniðurstöður" at bounding box center [348, 83] width 143 height 20
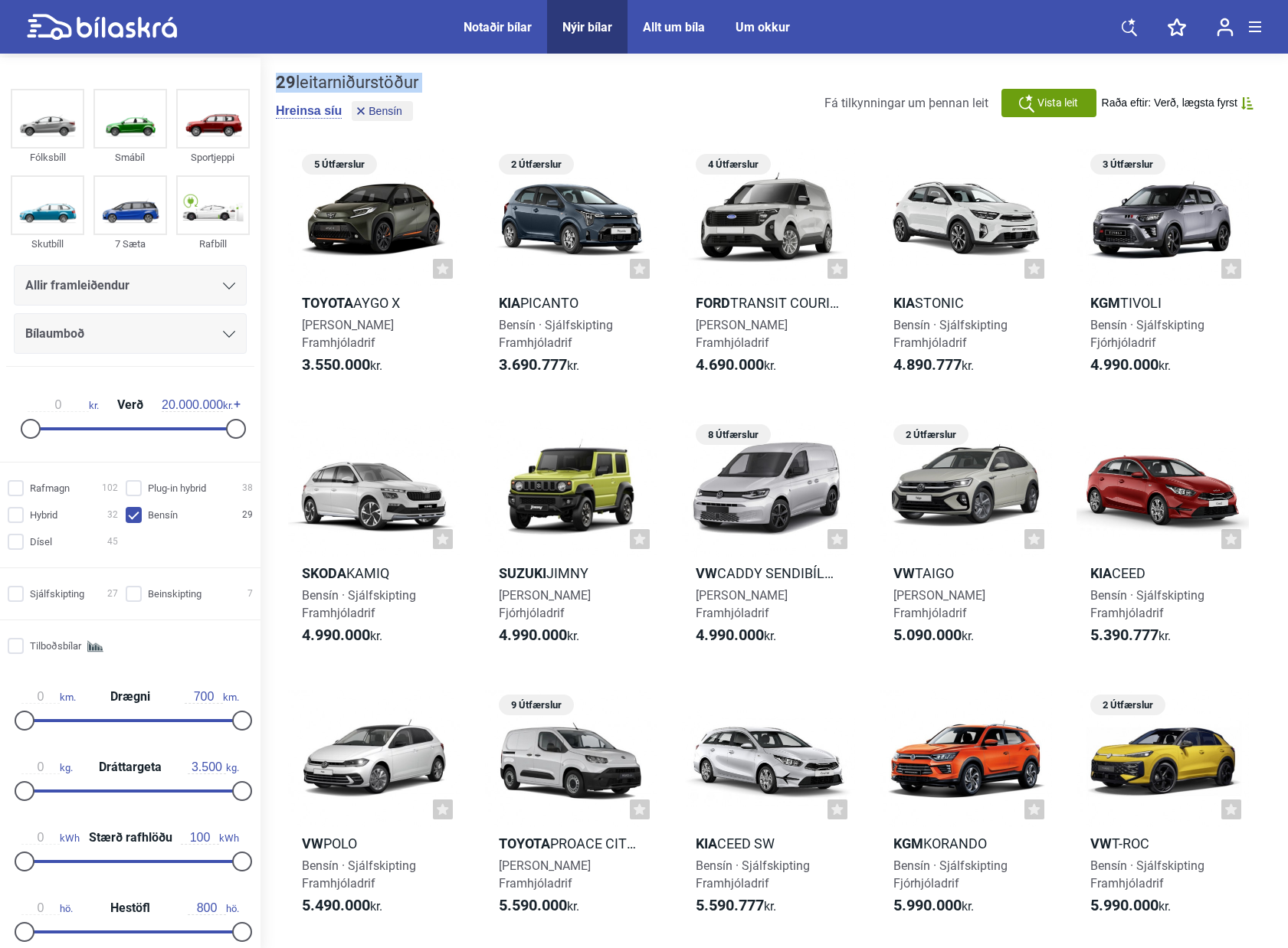
click at [336, 79] on div "29 leitarniðurstöður" at bounding box center [348, 83] width 143 height 20
